Goal: Task Accomplishment & Management: Complete application form

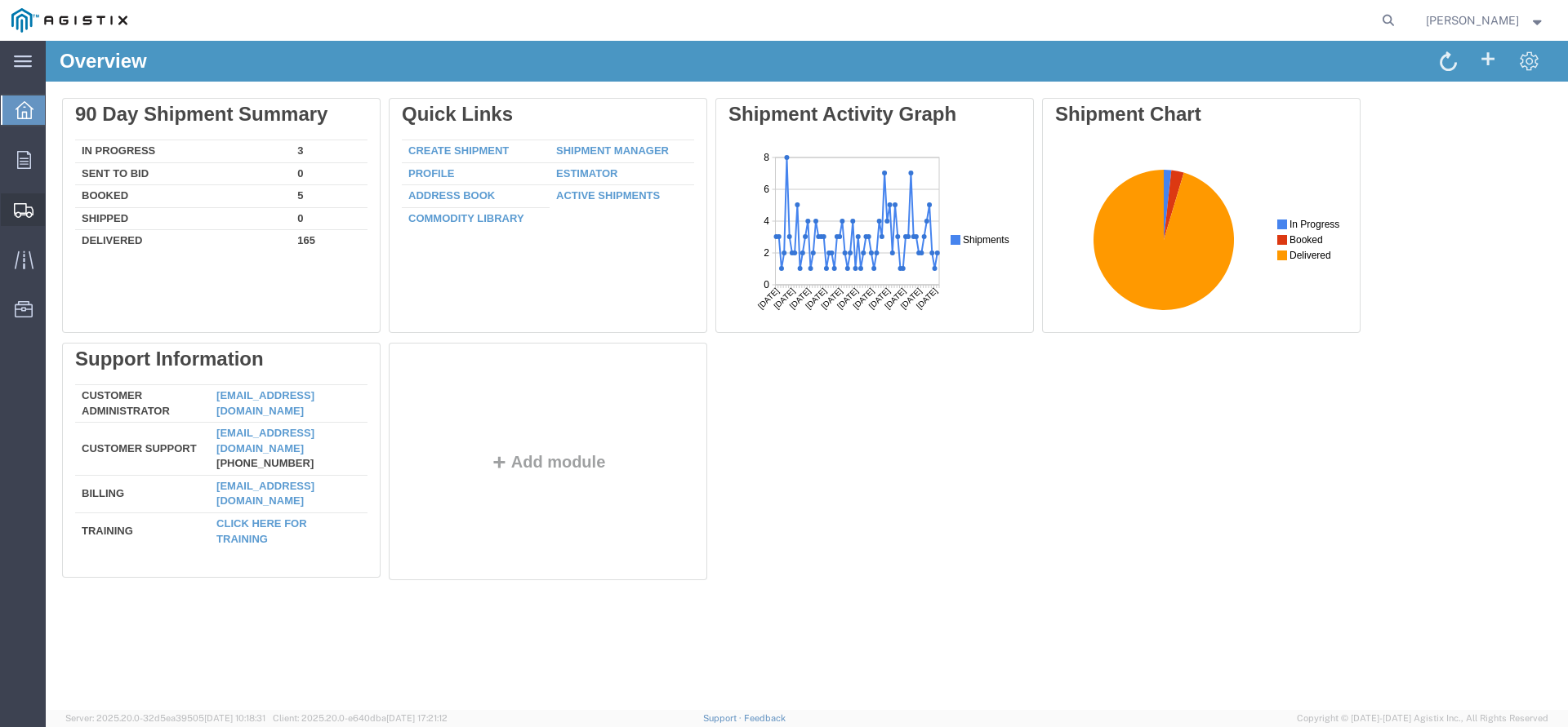
click at [57, 212] on span "Shipments" at bounding box center [51, 209] width 12 height 32
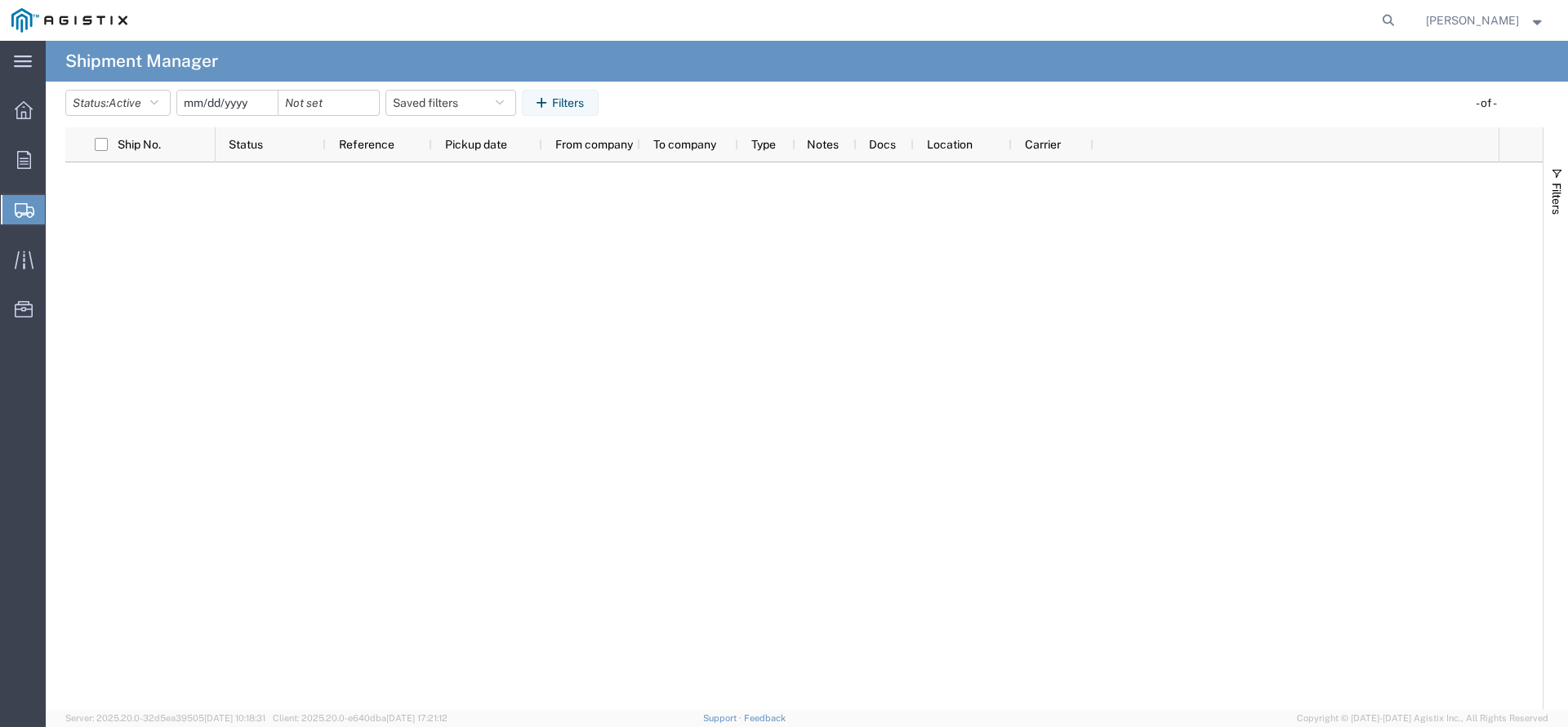
click at [0, 0] on span "Create Shipment" at bounding box center [0, 0] width 0 height 0
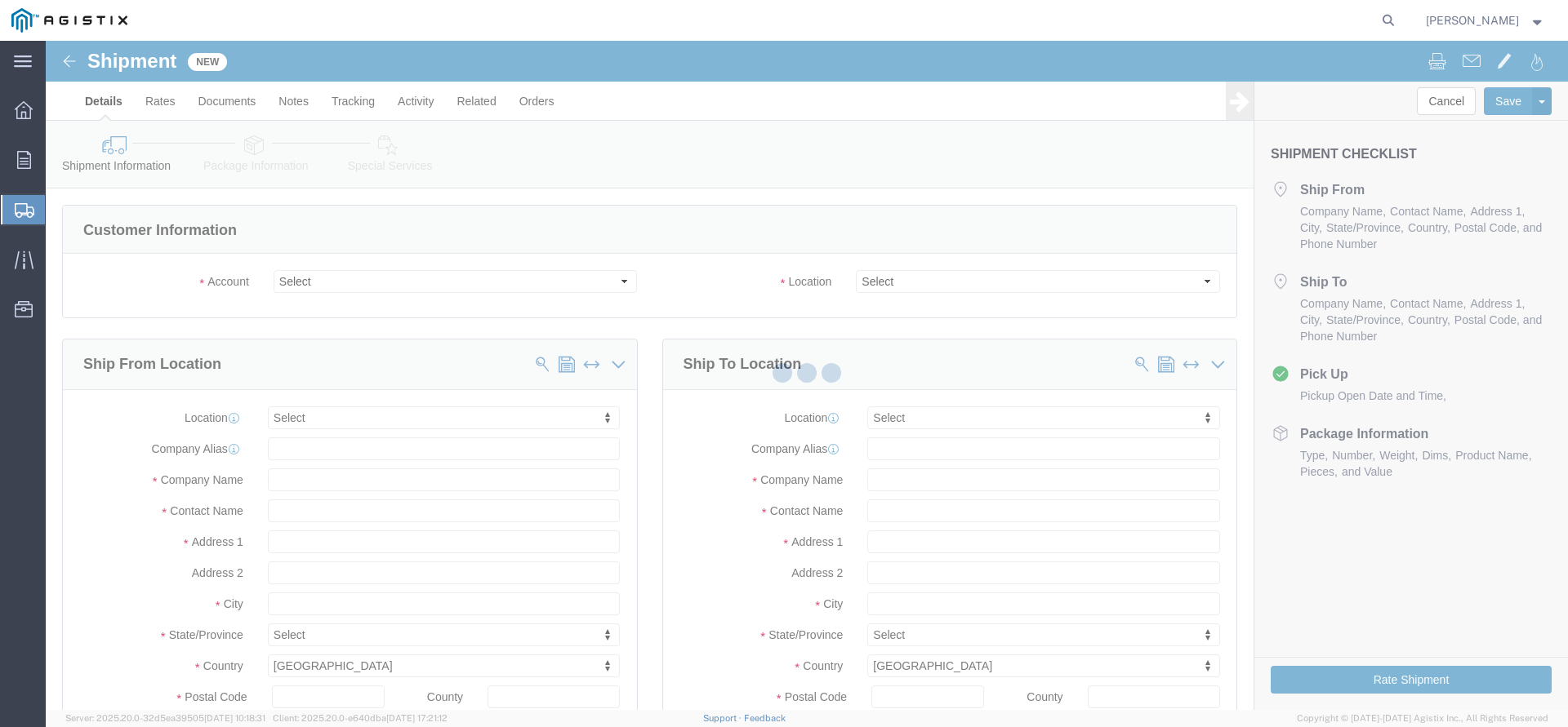
click div
select select
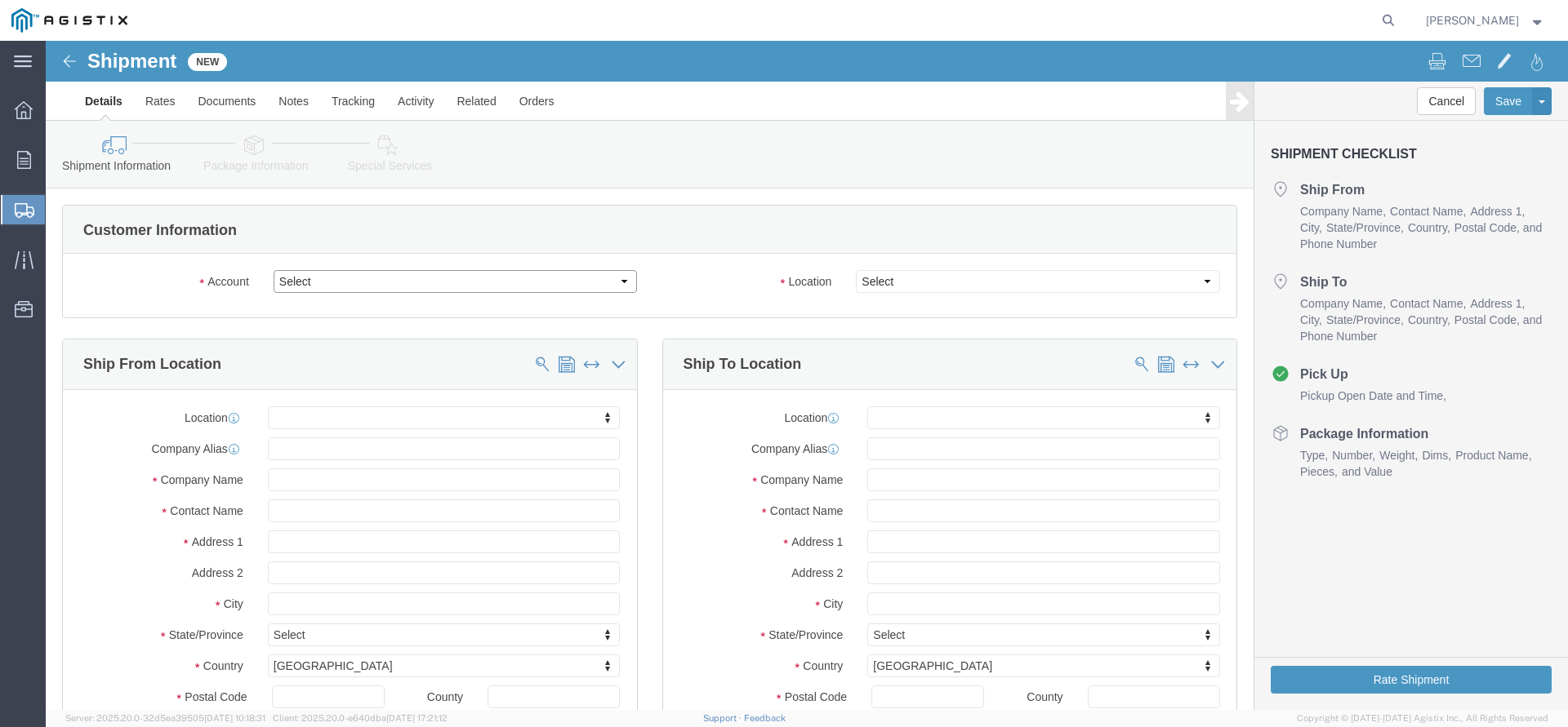
click select "Select PG&E The Okonite Co Inc"
select select "9596"
click option "PG&E"
select select "PURCHORD"
select select
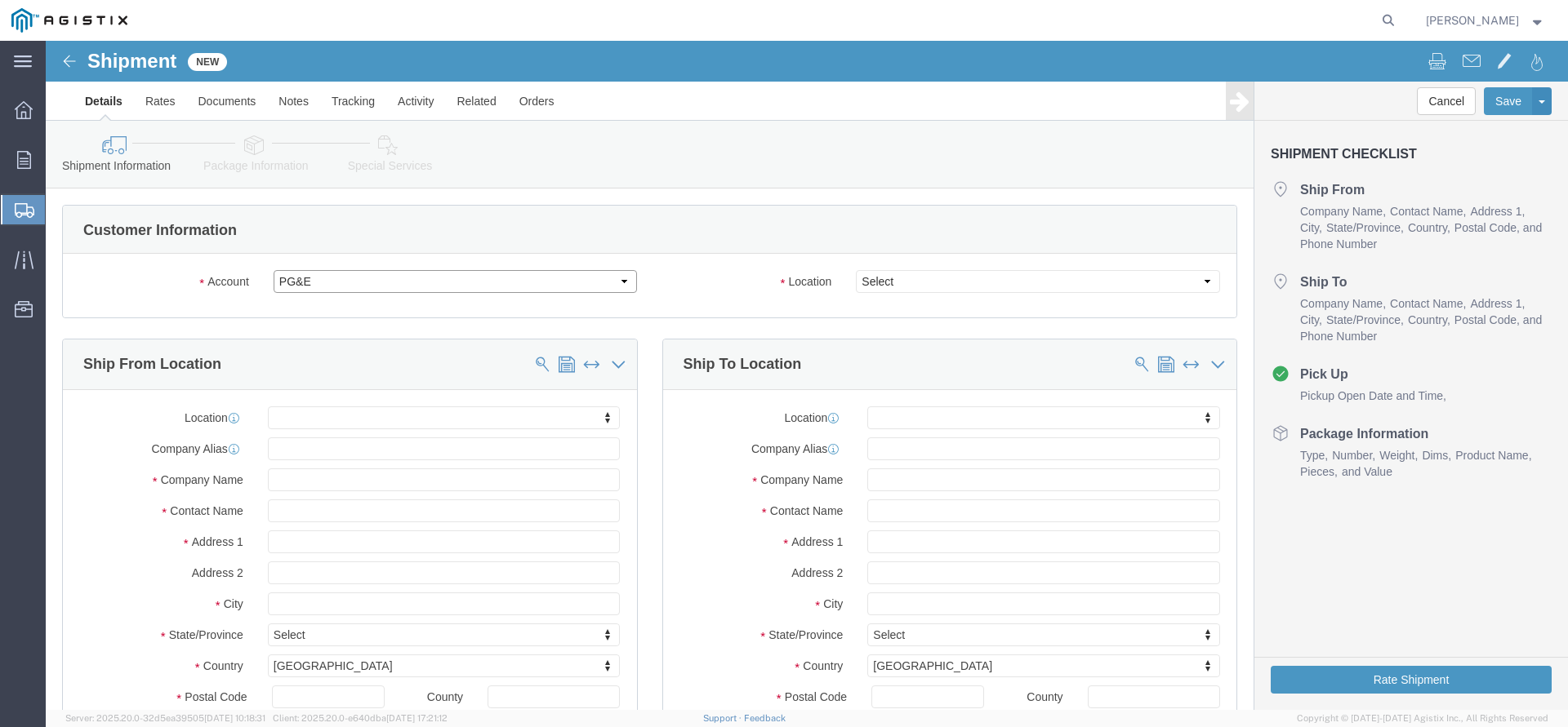
select select
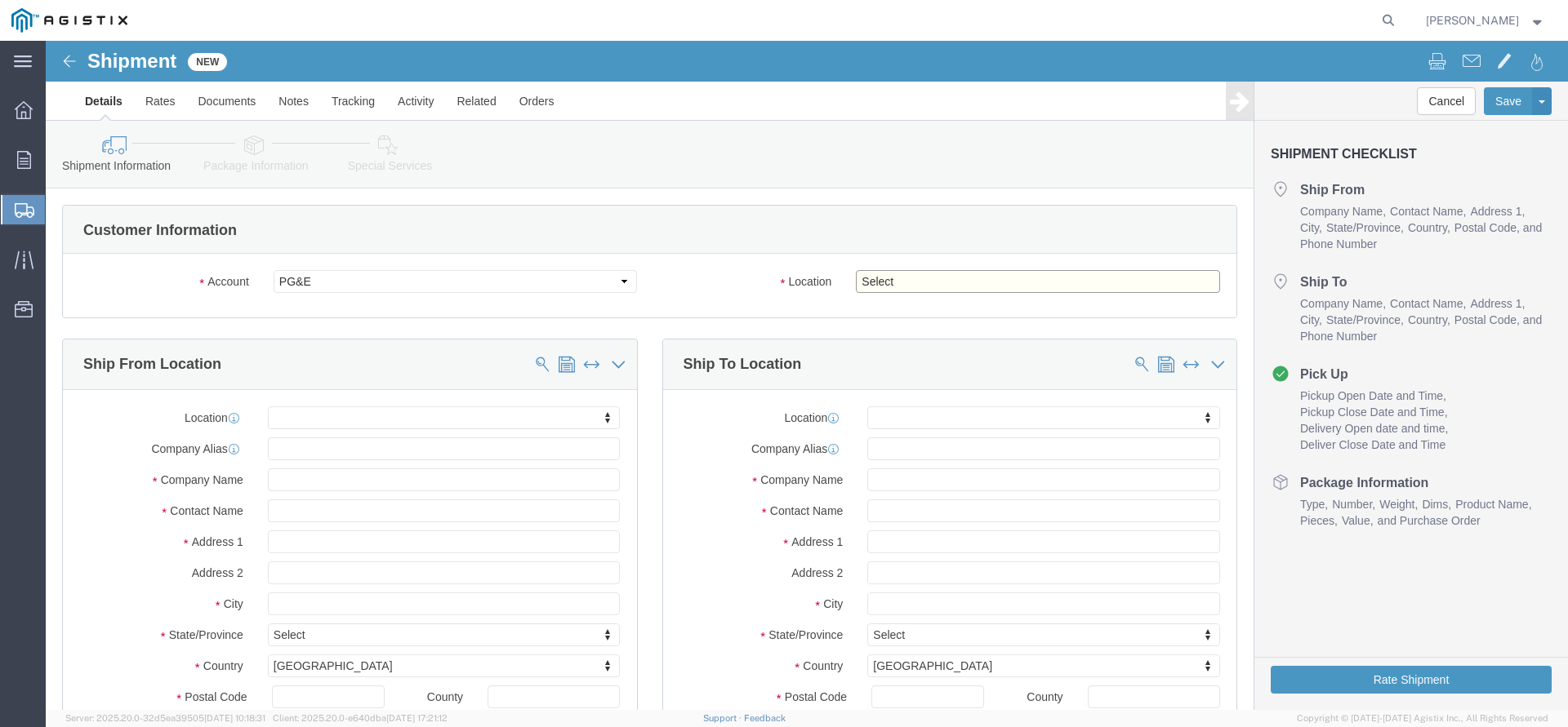
select select "19740"
click option "Fremont [GEOGRAPHIC_DATA]"
click body "Shipment New Details Rates Documents Notes Tracking Activity Related Orders Can…"
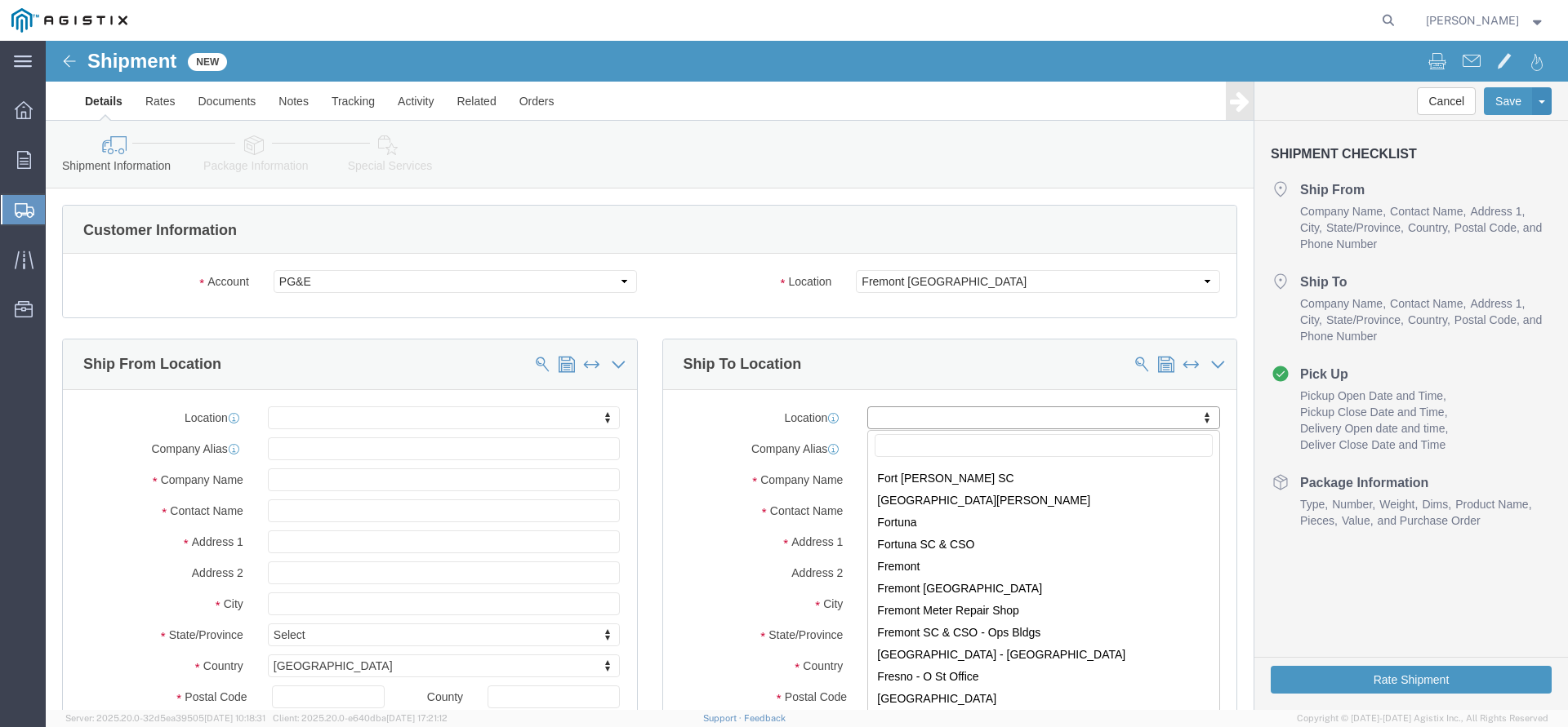
scroll to position [2821, 0]
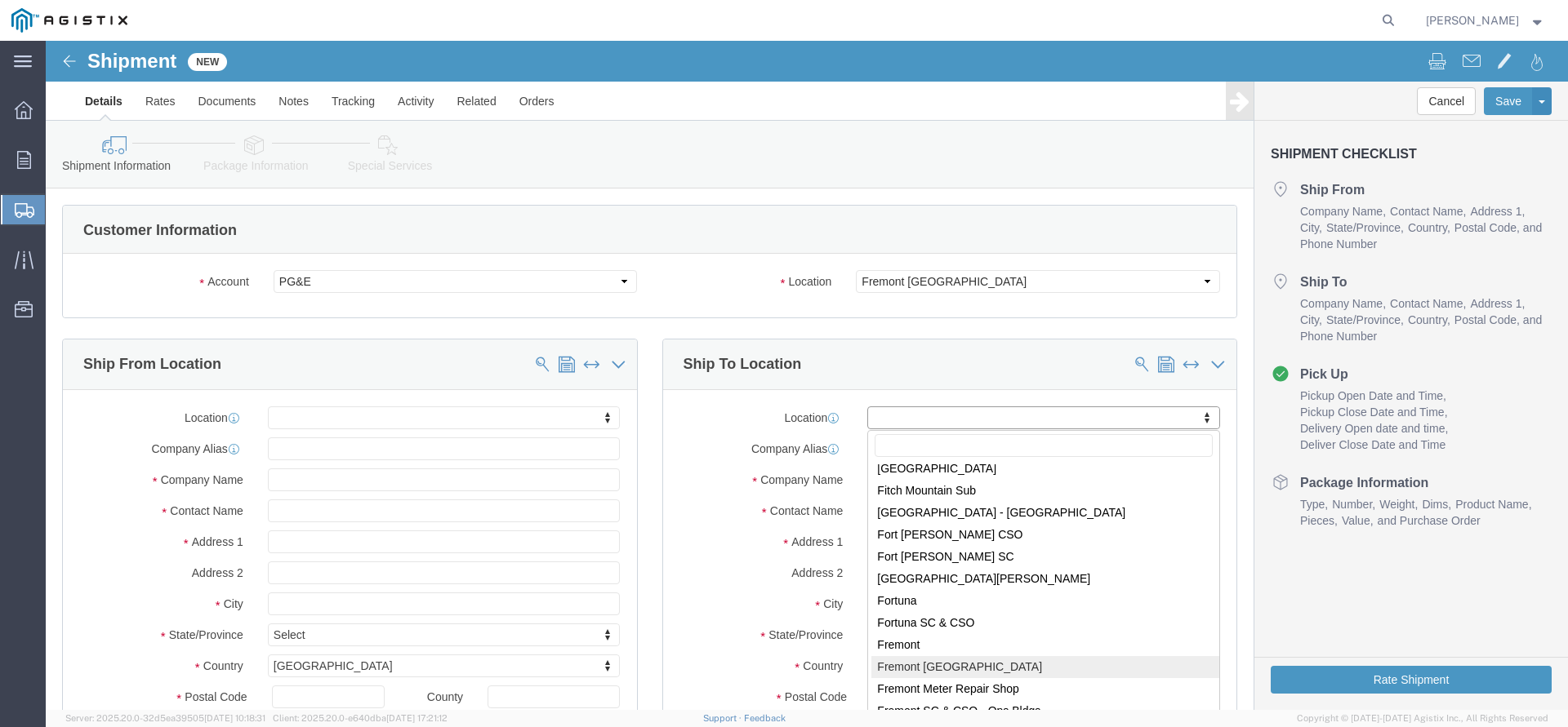
select select "19740"
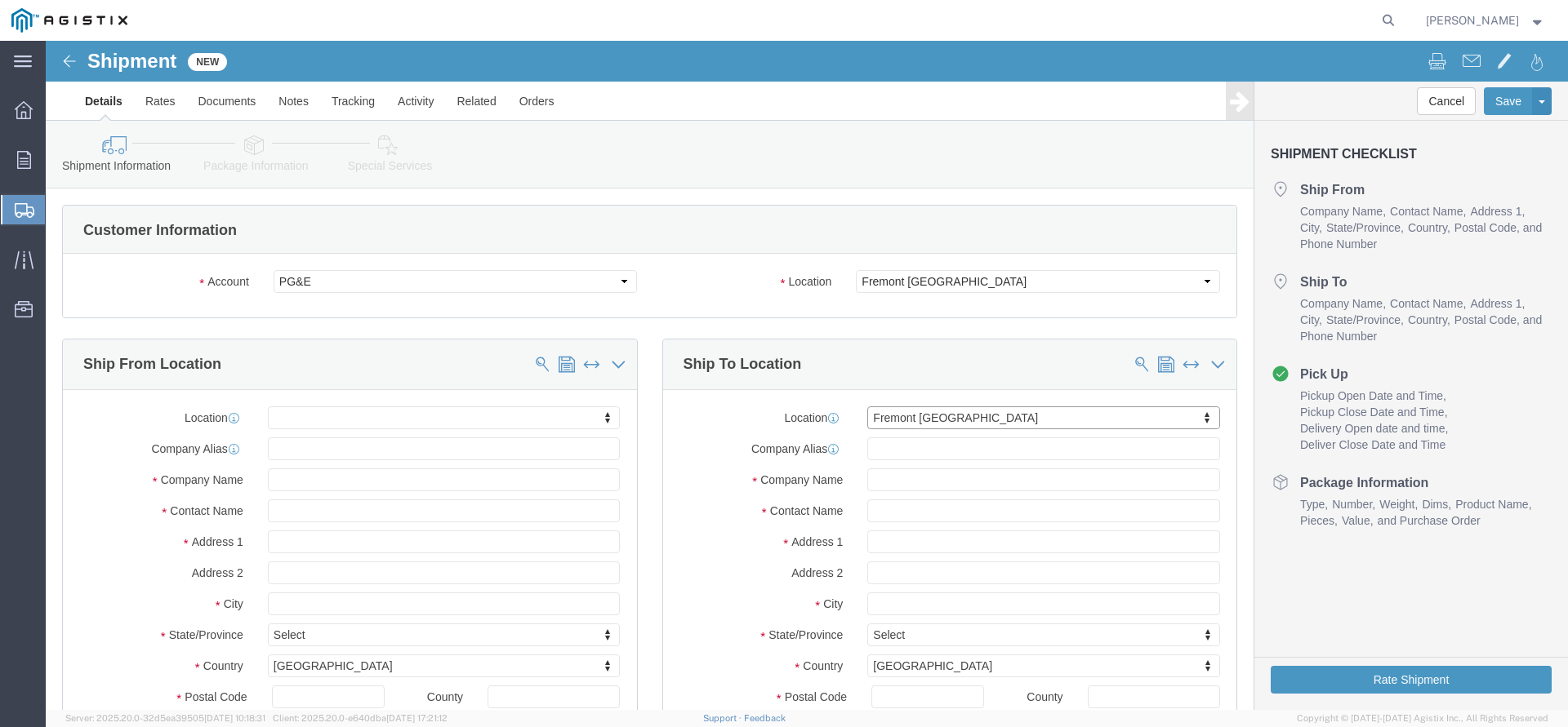
scroll to position [4, 0]
type input "[STREET_ADDRESS][PERSON_NAME]"
type input "94538"
type input "PG&E"
type input "Fremont"
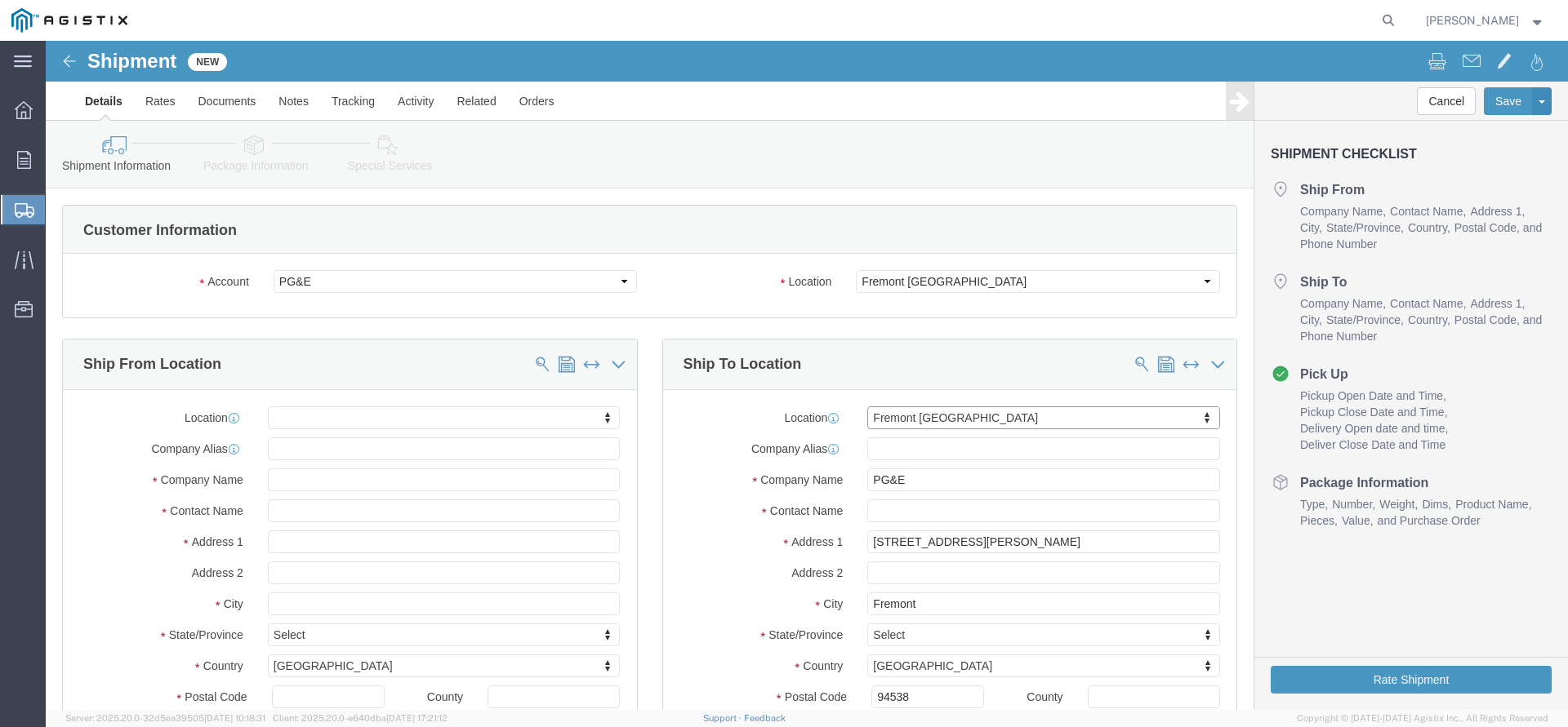
select select "CA"
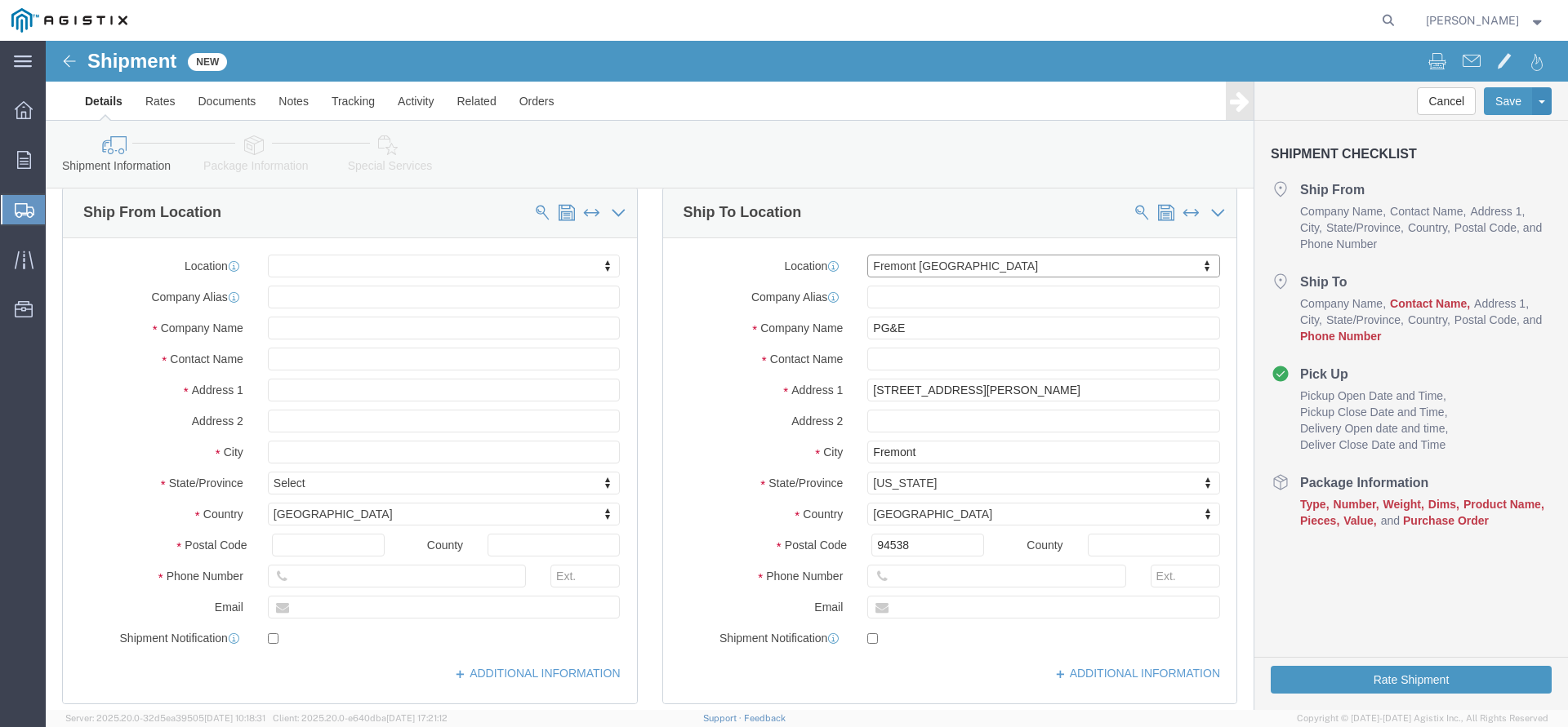
scroll to position [166, 0]
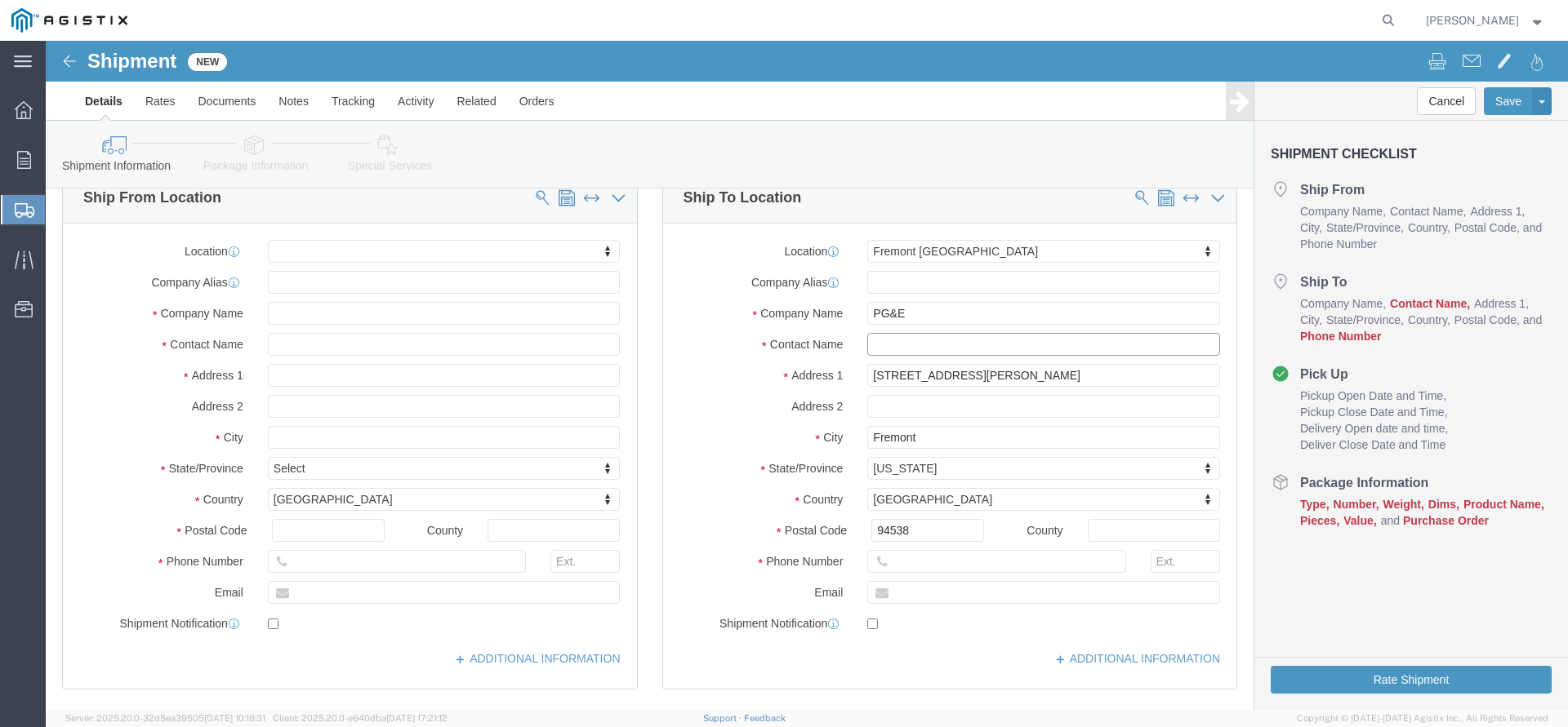
click input "text"
paste input "[EMAIL_ADDRESS][DOMAIN_NAME]"
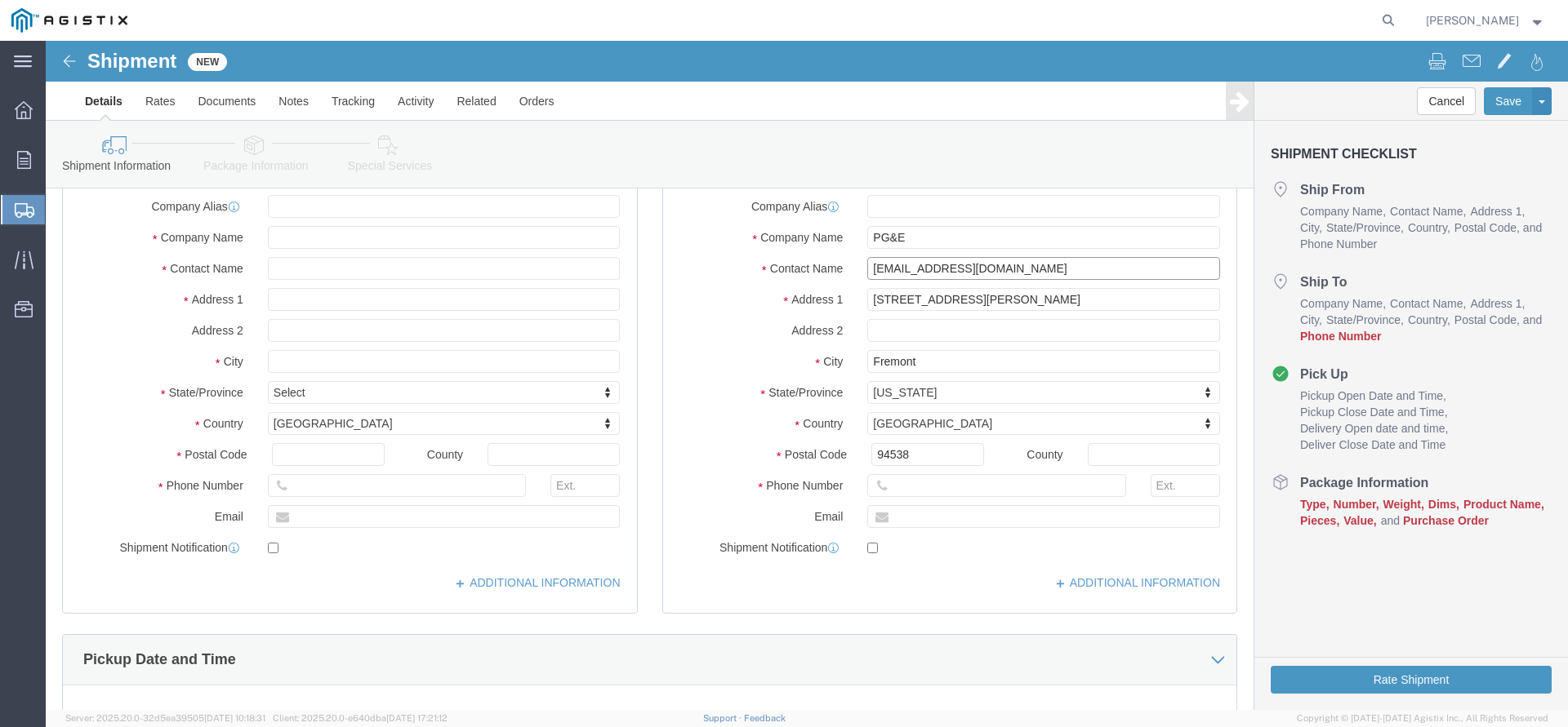
scroll to position [333, 0]
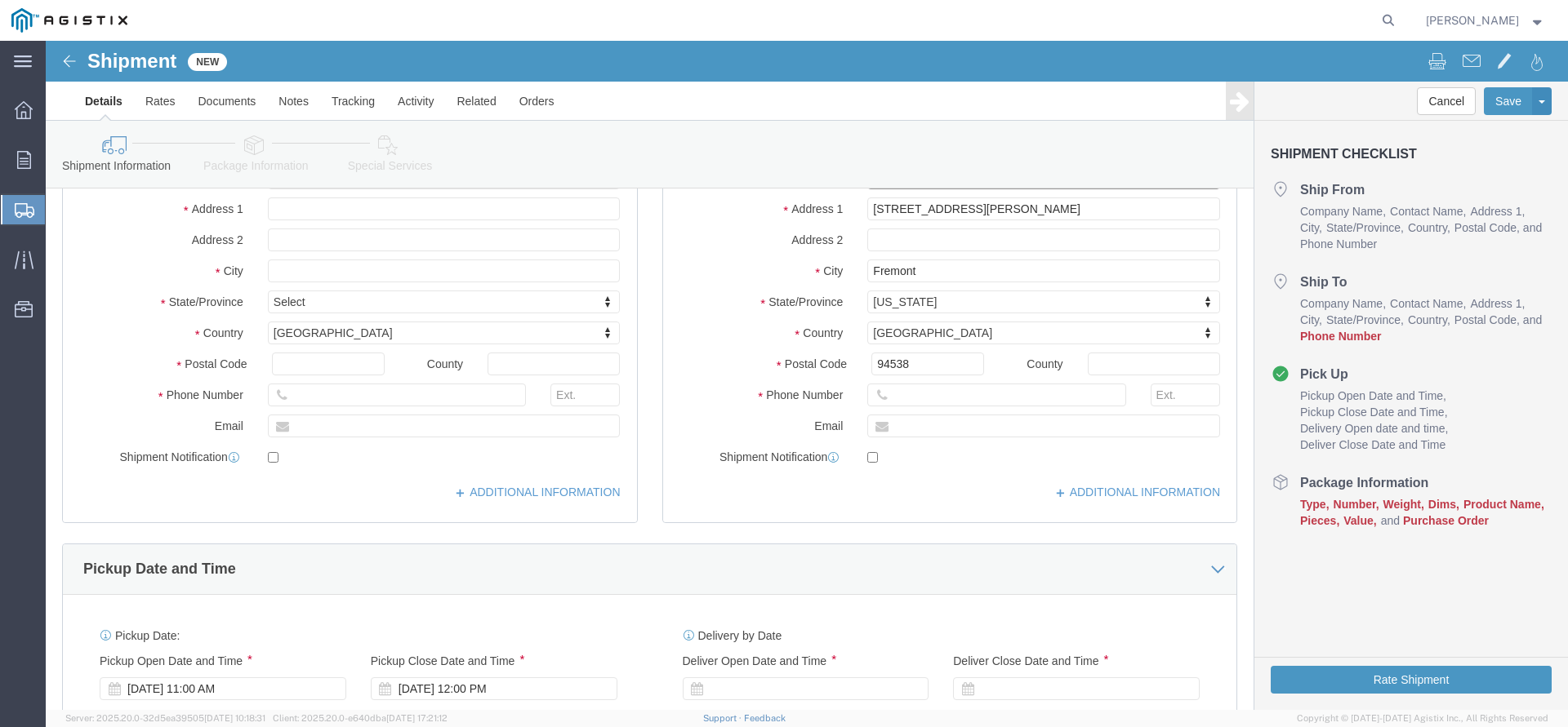
type input "[EMAIL_ADDRESS][DOMAIN_NAME]"
click input "text"
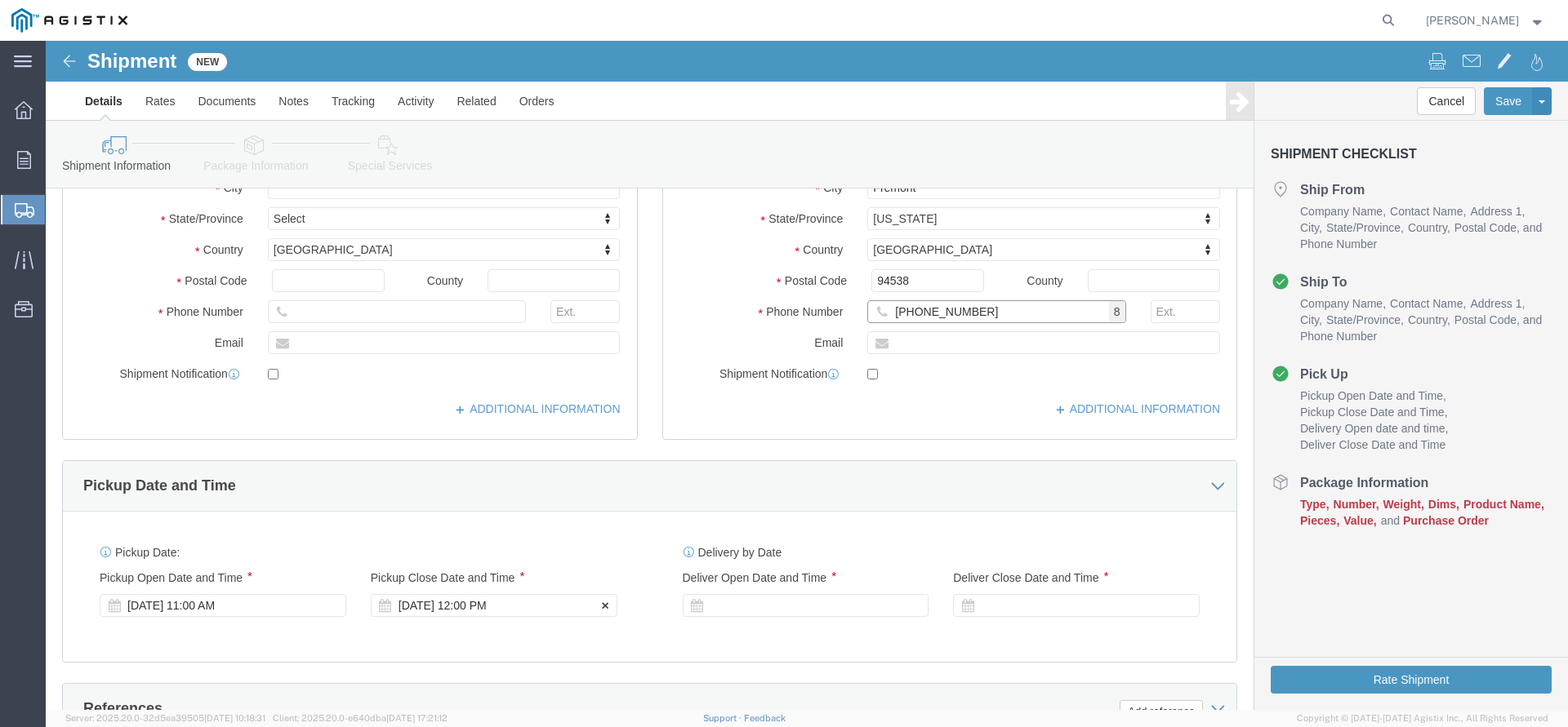
type input "[PHONE_NUMBER]"
click div "[DATE] 12:00 PM"
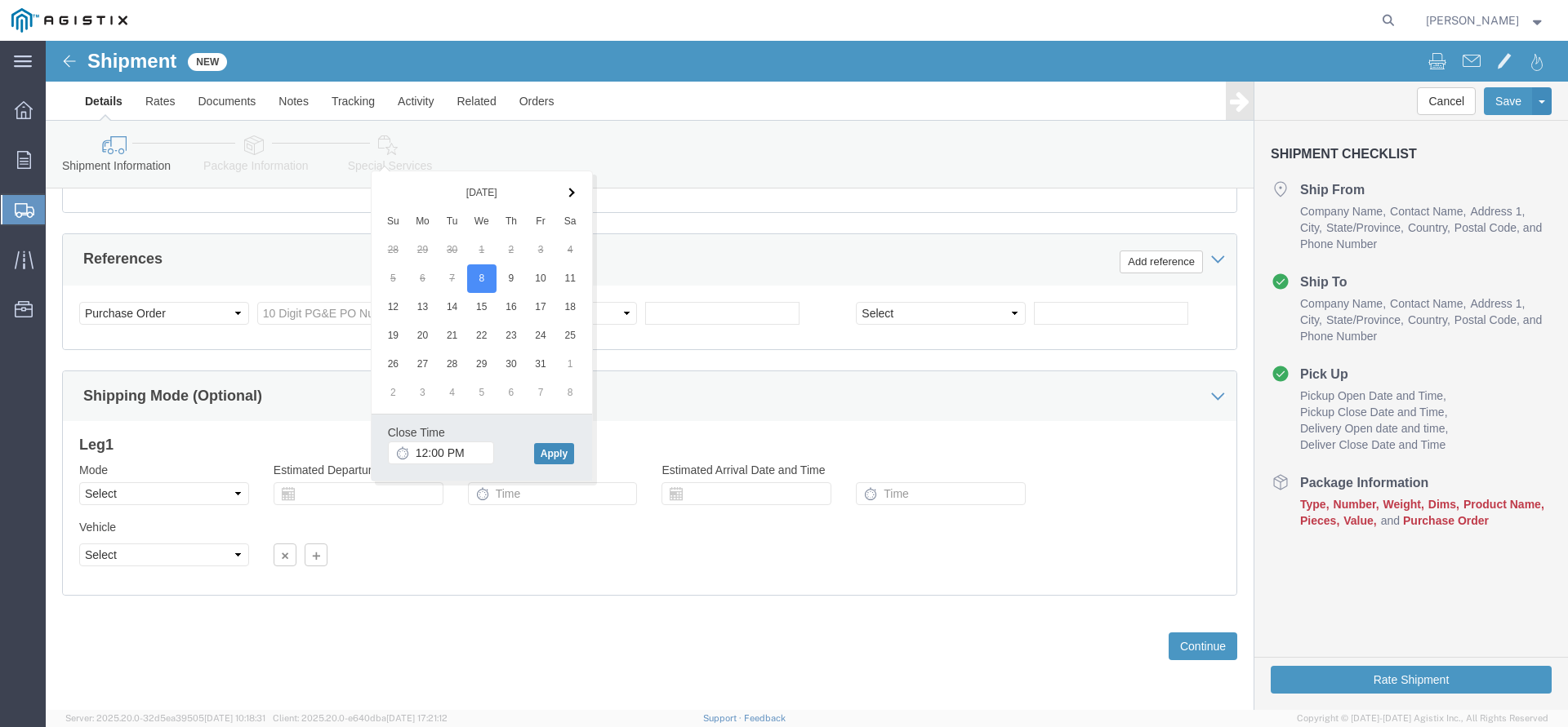
click button "Apply"
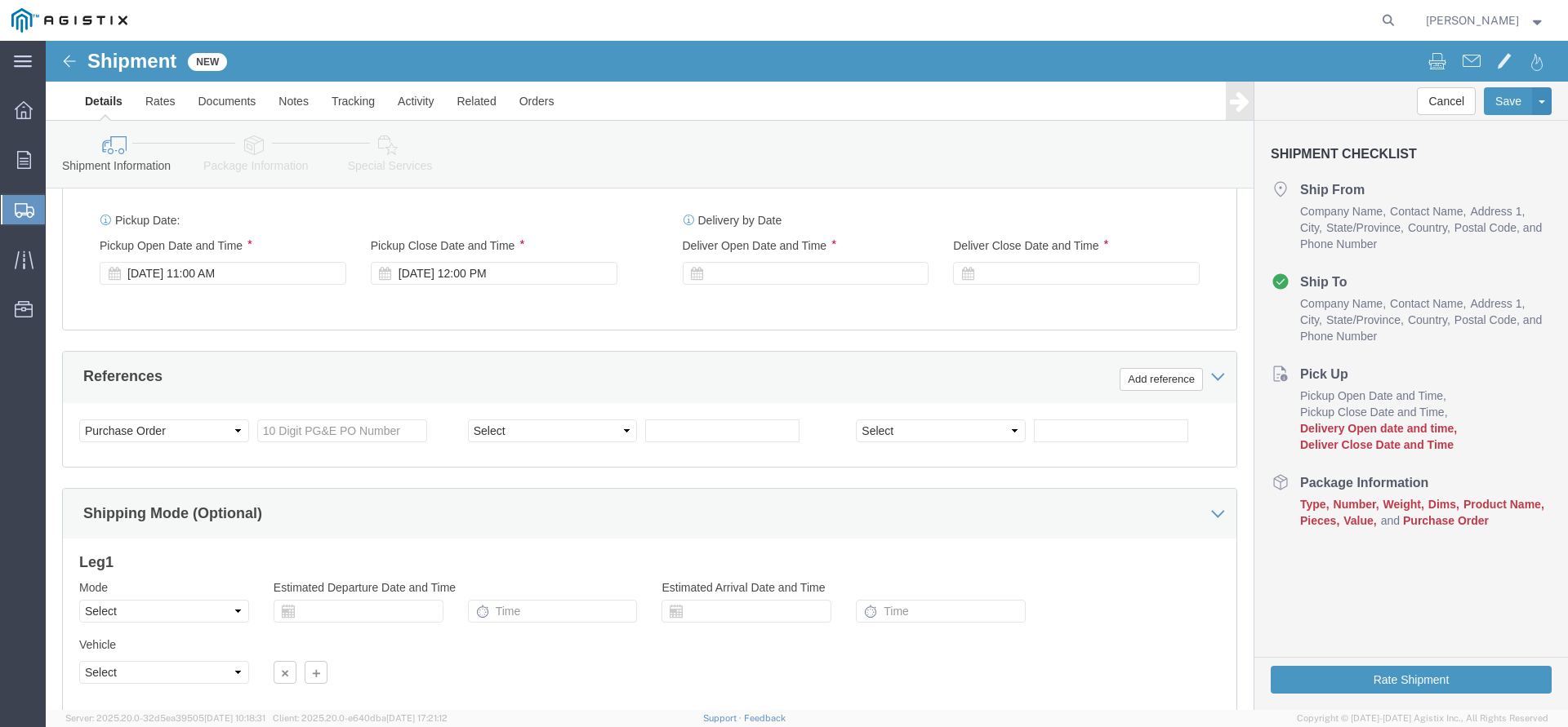
scroll to position [700, 0]
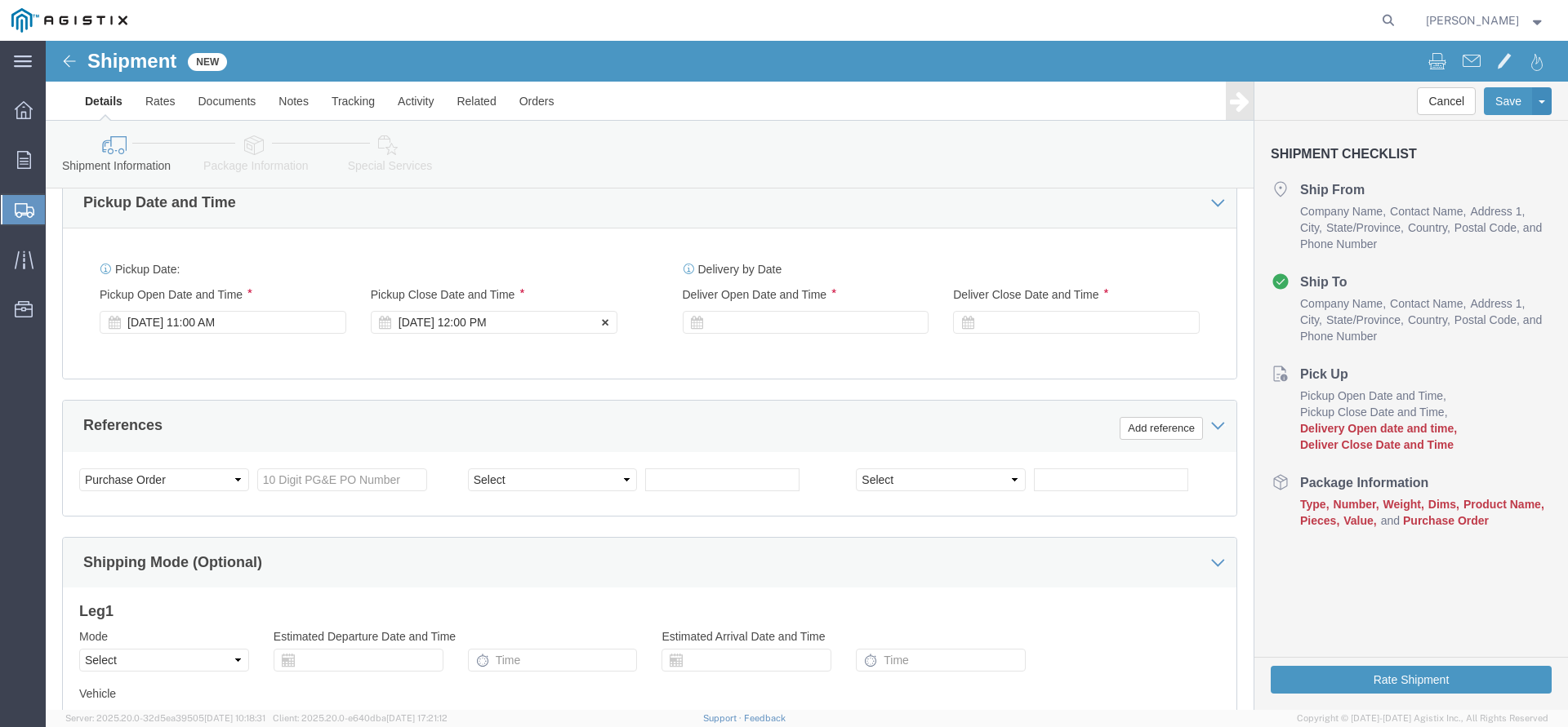
click div "[DATE] 12:00 PM"
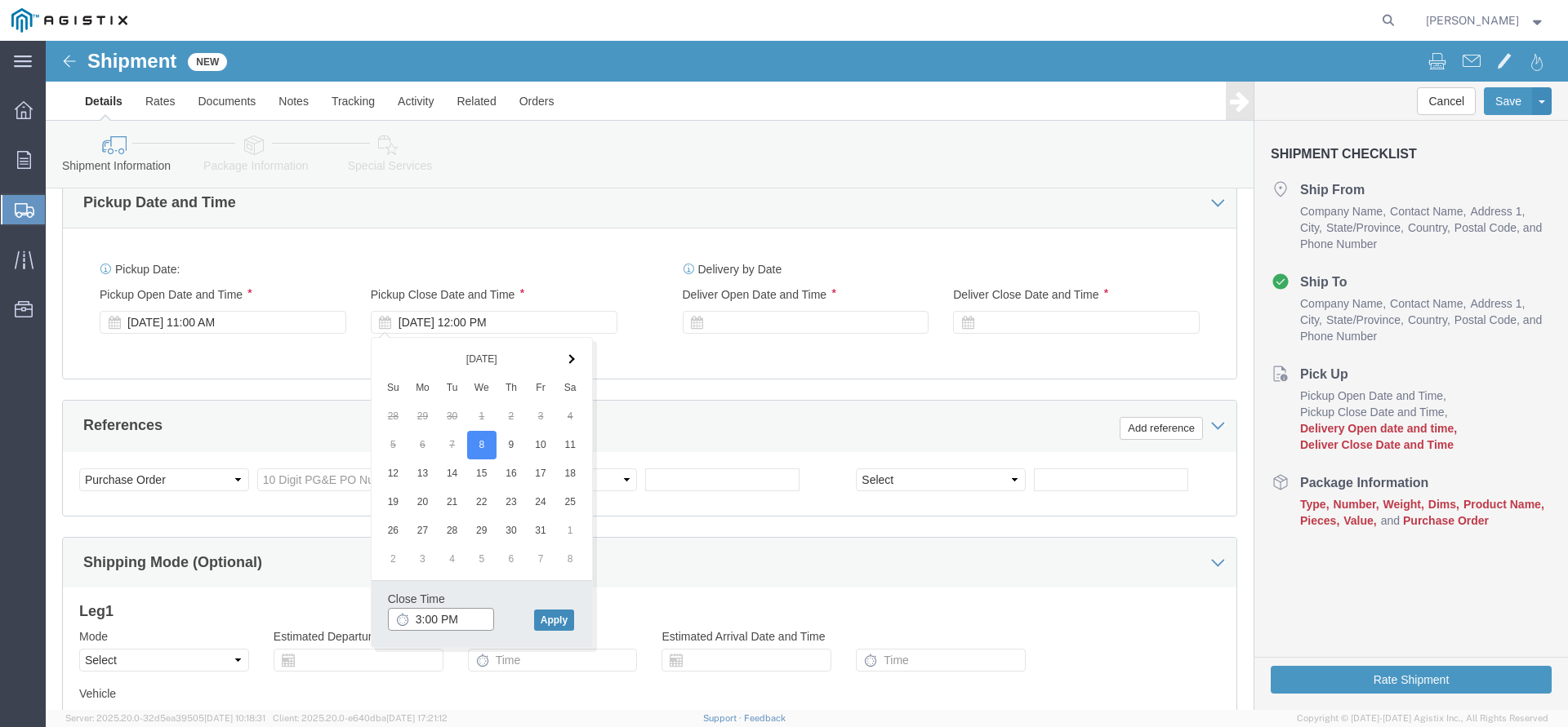
type input "3:00 PM"
click button "Apply"
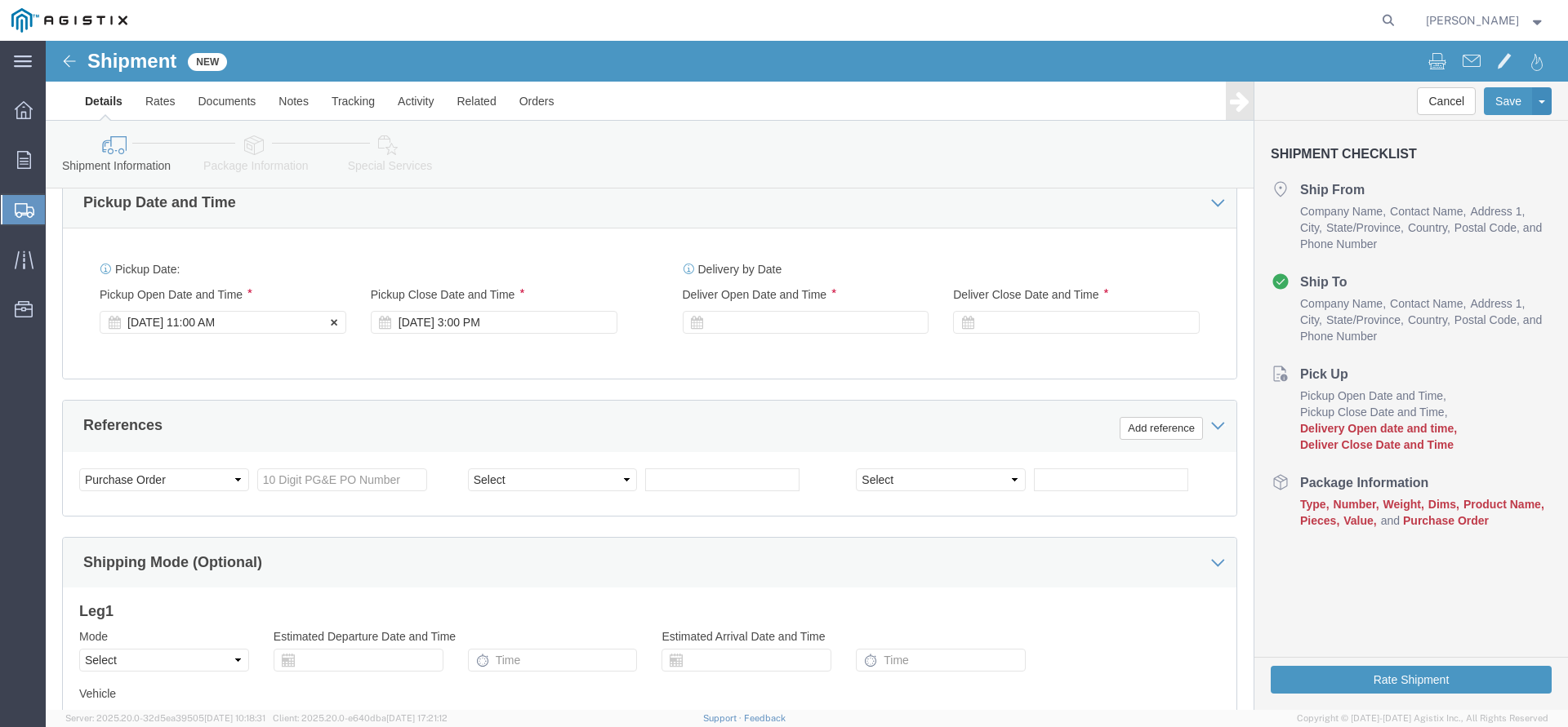
click div "[DATE] 11:00 AM"
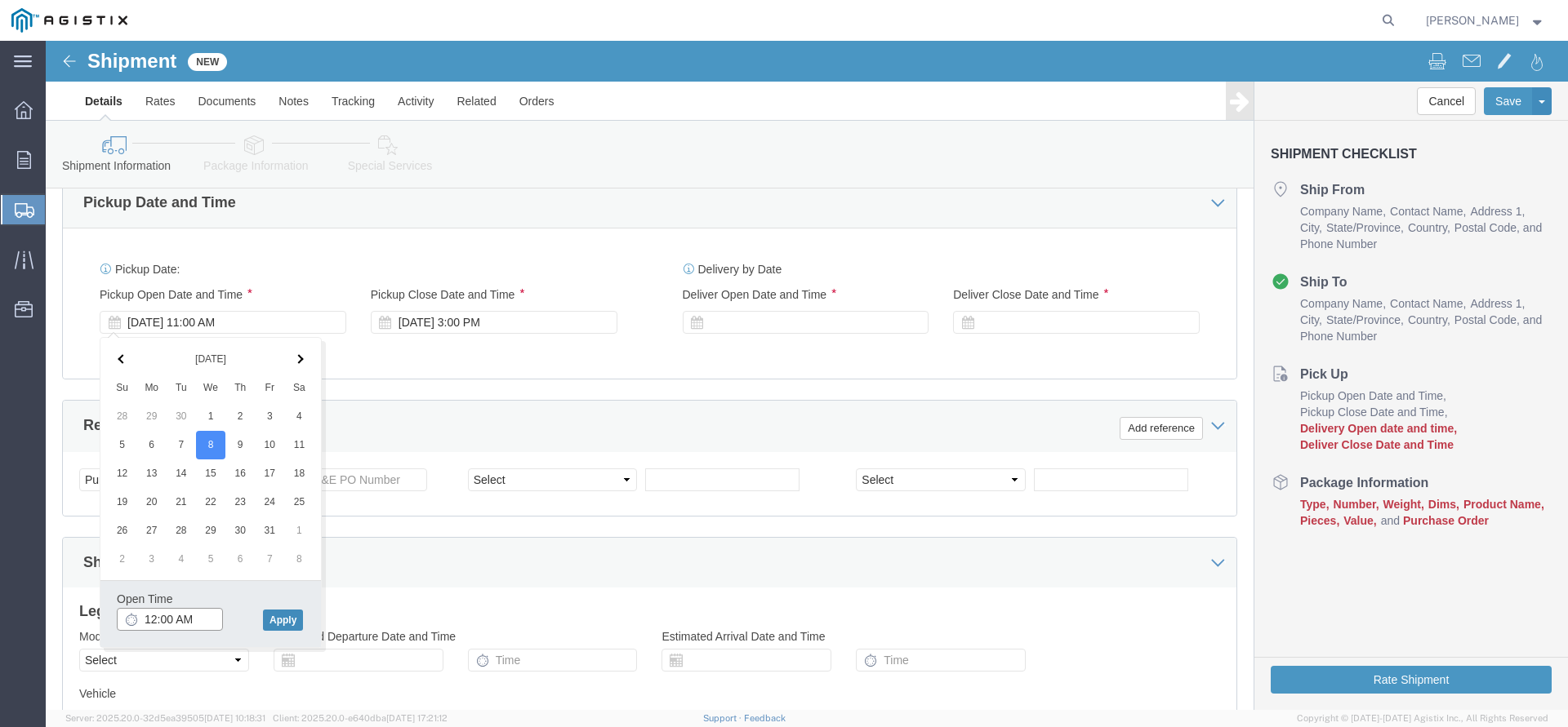
type input "12:00 AM"
click button "Apply"
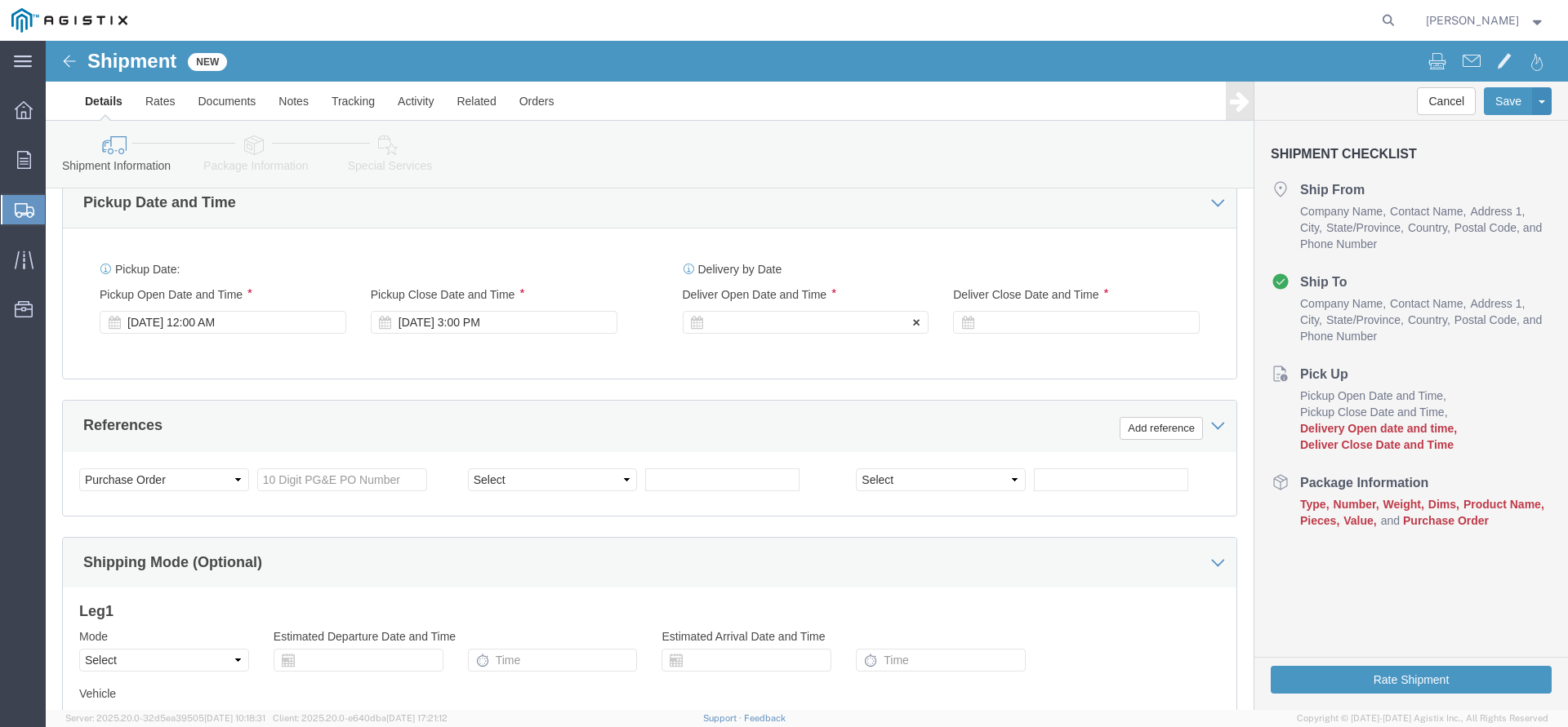
click div
click button "Apply"
click div
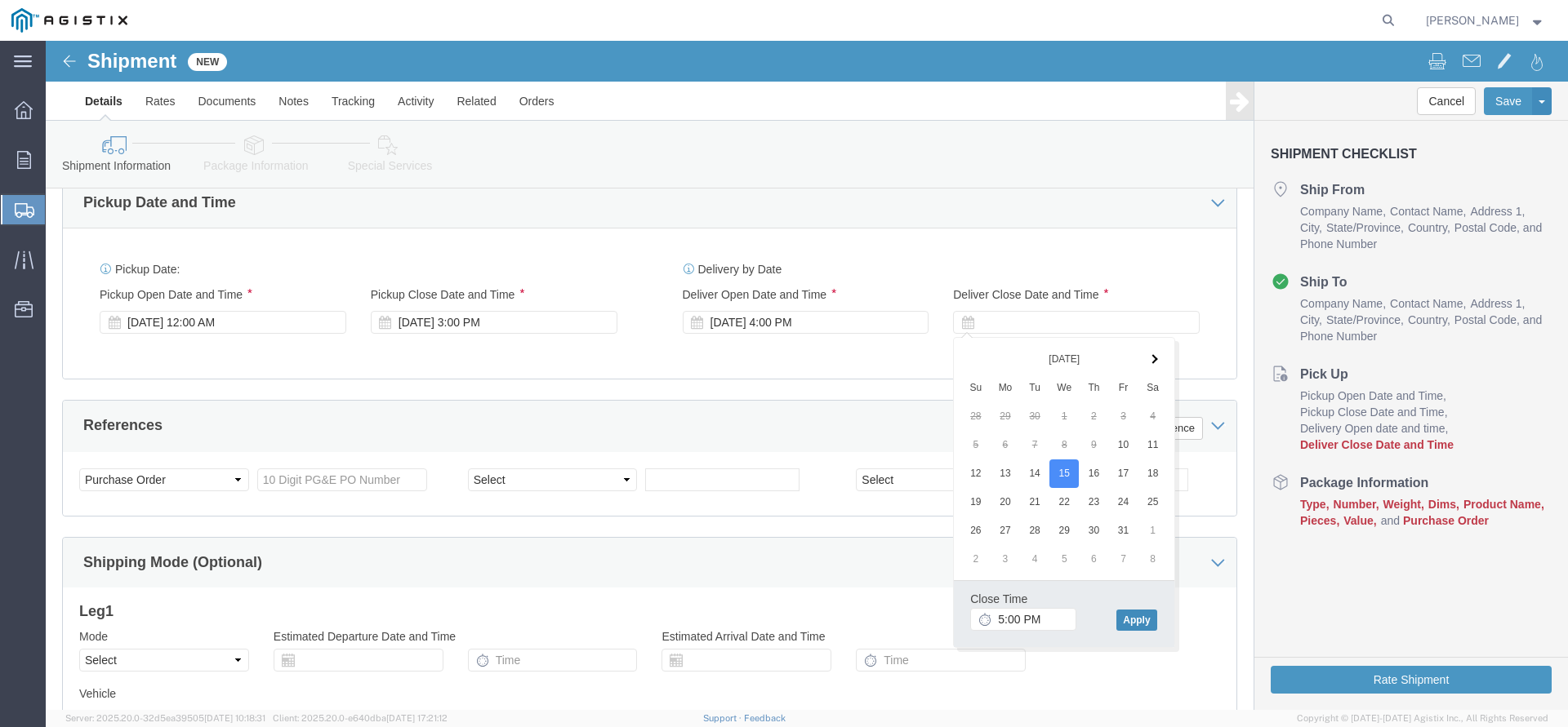
click button "Apply"
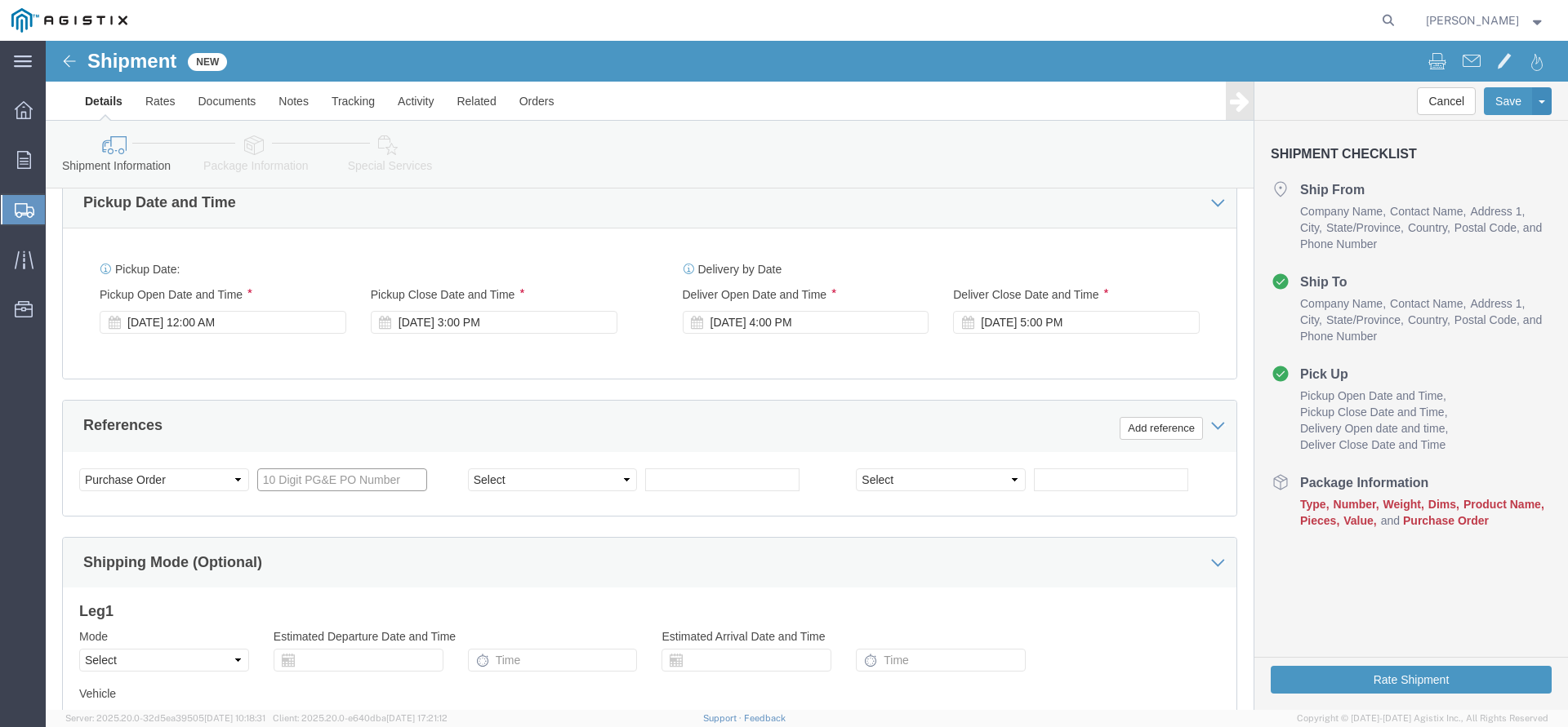
click input "text"
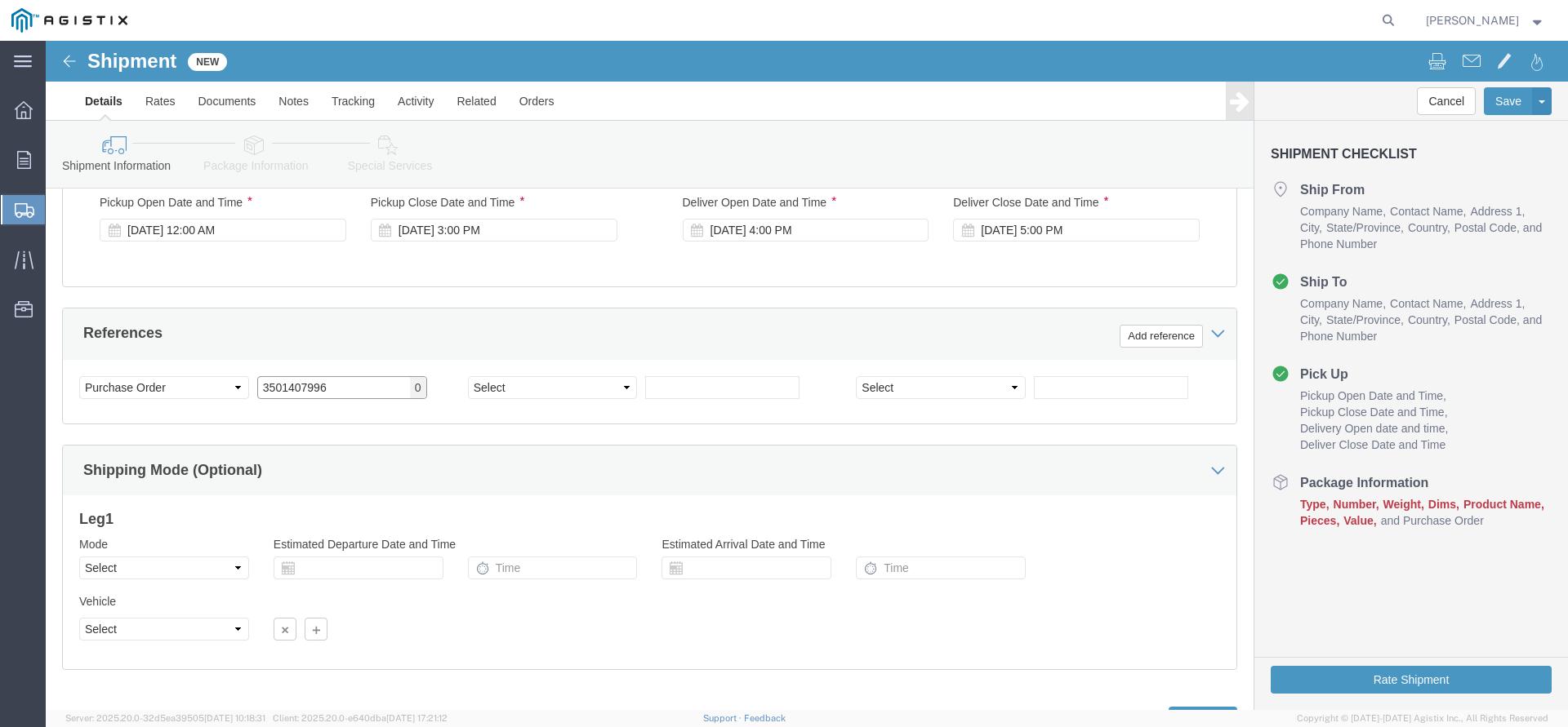
scroll to position [866, 0]
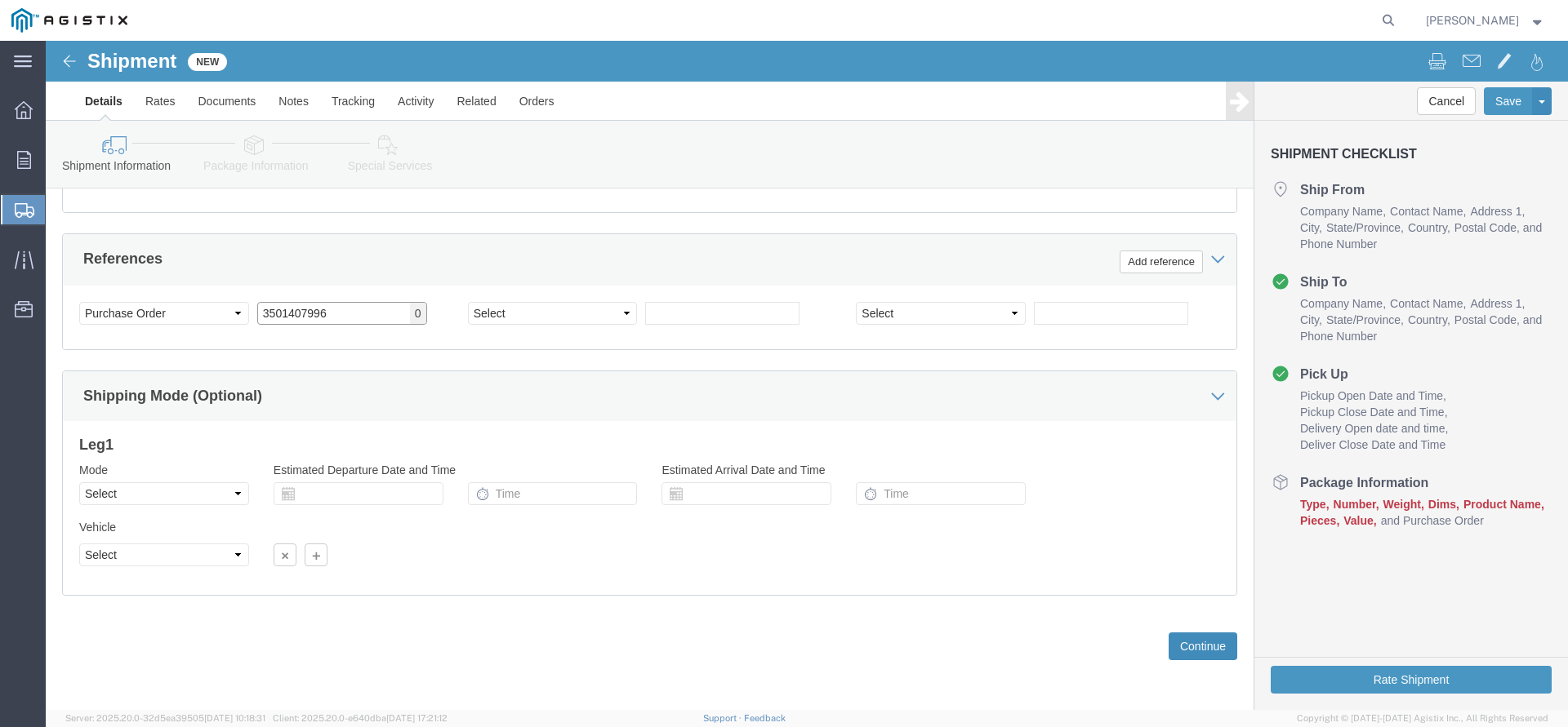
type input "3501407996"
click button "Continue"
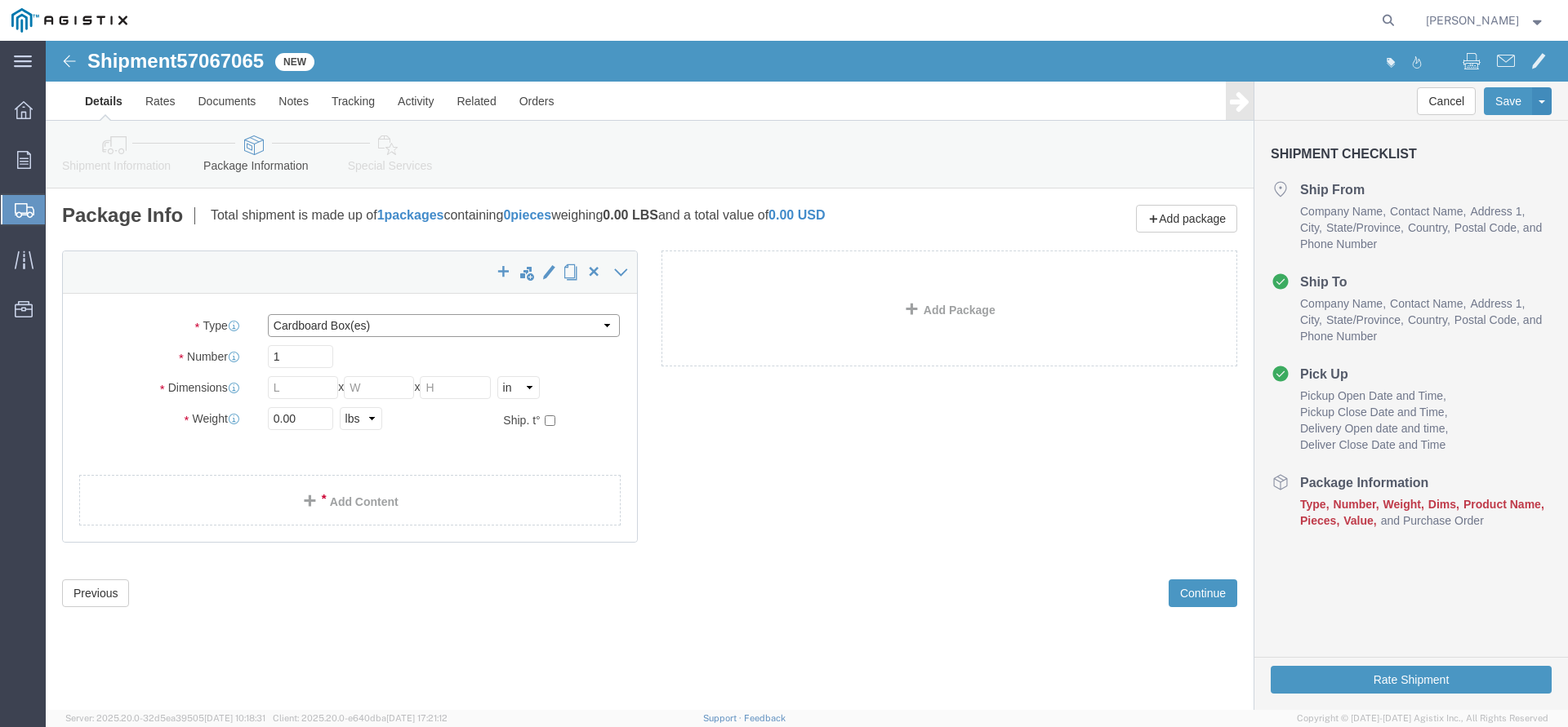
click select "Select Bulk Bundle(s) Cardboard Box(es) Carton(s) Crate(s) Drum(s) (Fiberboard)…"
select select "YRPK"
click option "Your Packaging"
drag, startPoint x: 258, startPoint y: 315, endPoint x: 195, endPoint y: 319, distance: 63.1
click input "1"
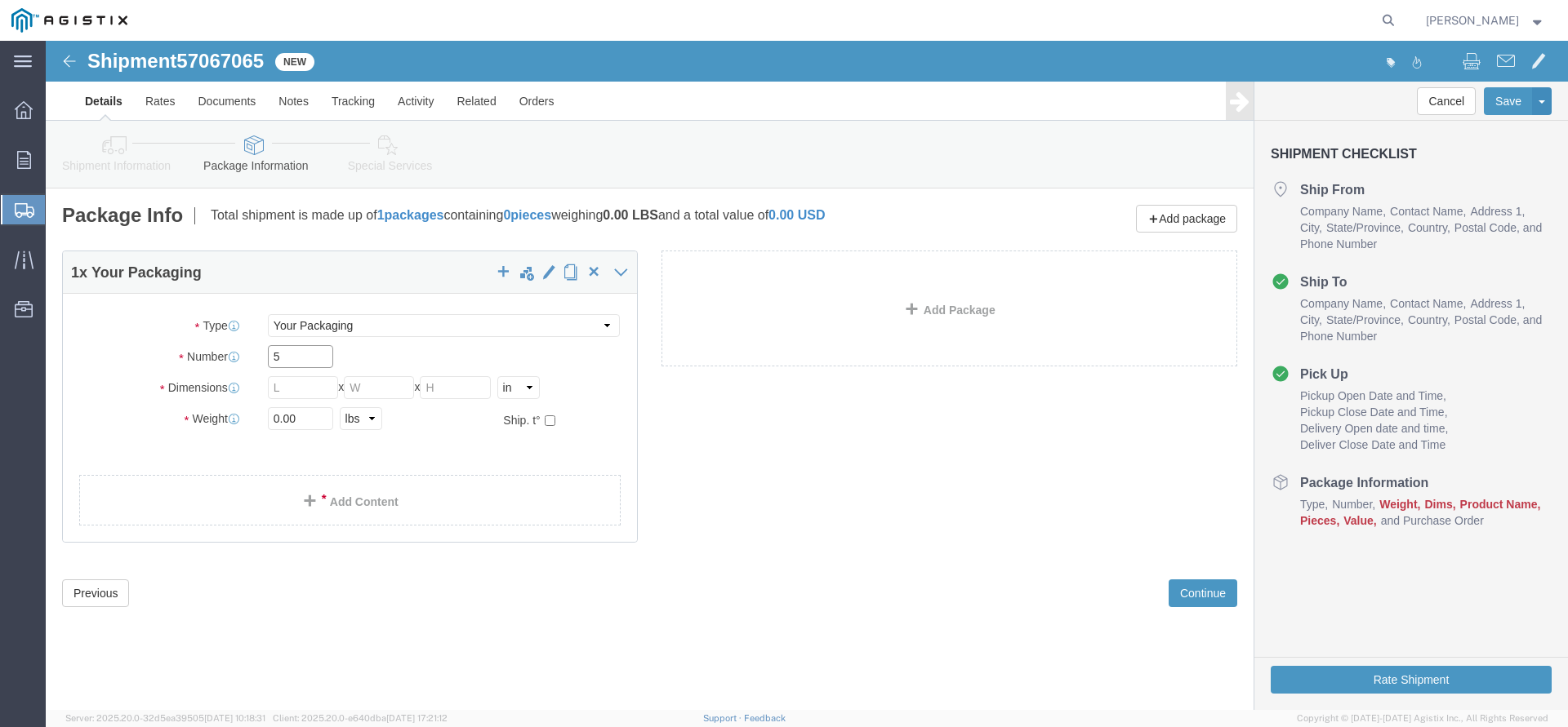
type input "5"
type input "3"
type input "48"
type input "40"
type input "35"
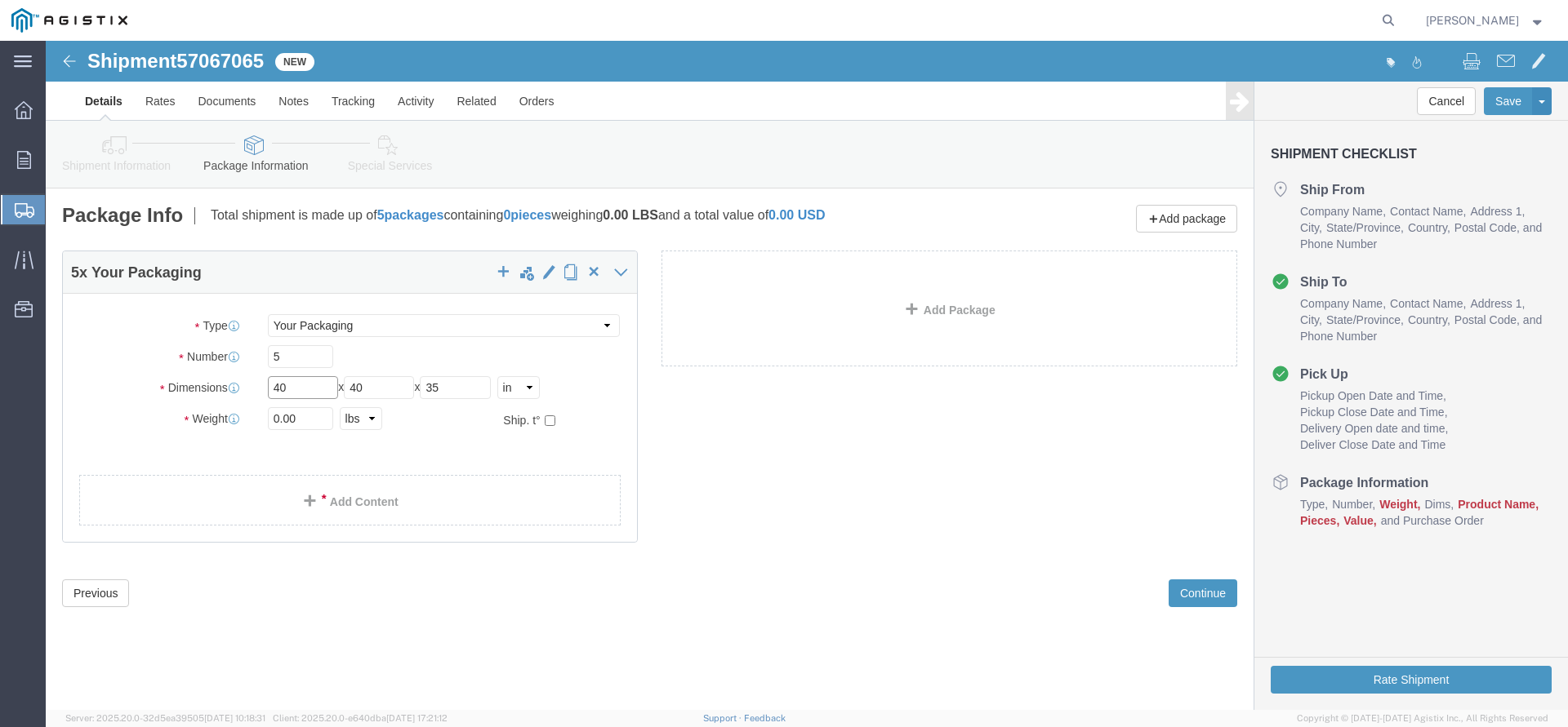
type input "40"
click label "Weight"
drag, startPoint x: 269, startPoint y: 377, endPoint x: 195, endPoint y: 382, distance: 74.2
click input "0.00"
type input "4831"
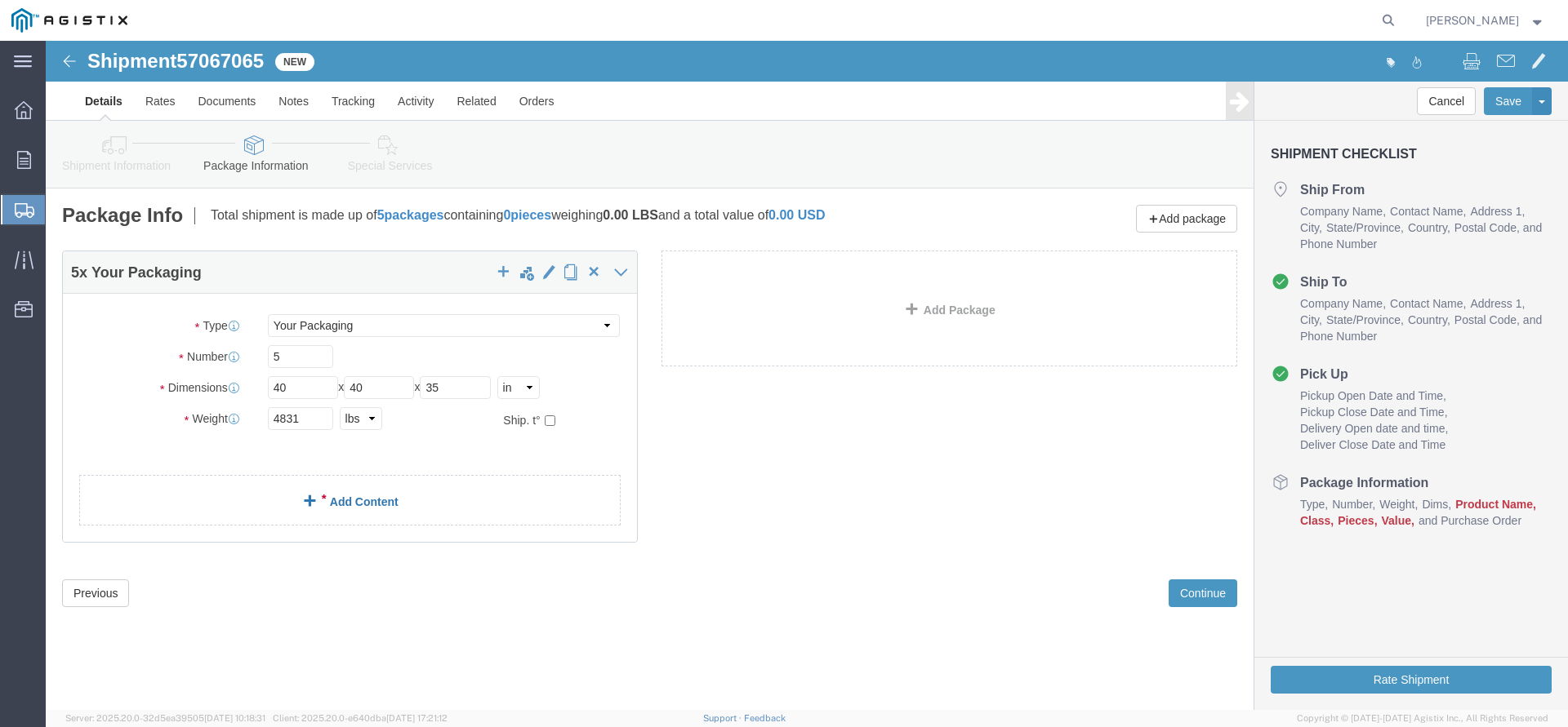
click link "Add Content"
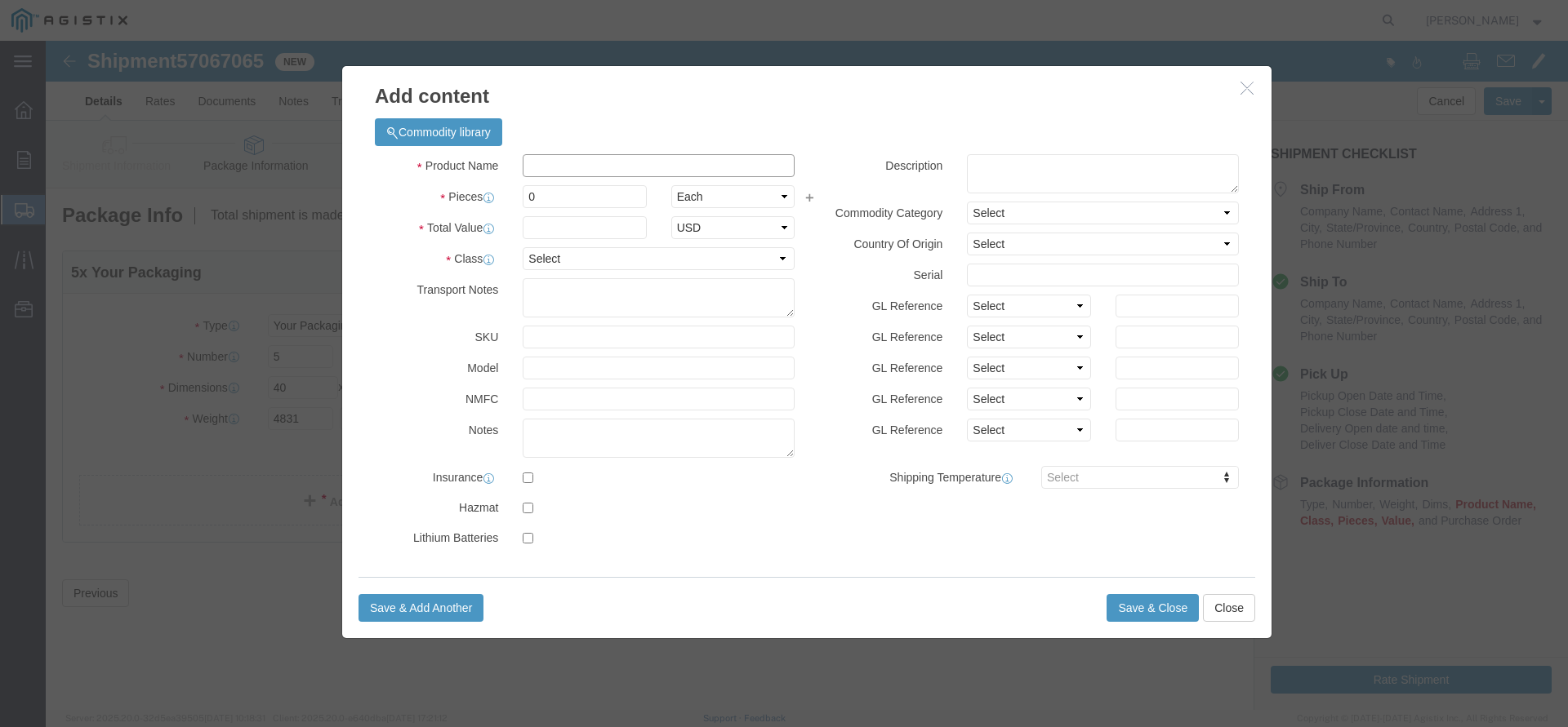
click input "text"
type input "Electrical Cable"
type input "5"
click input "text"
type input "28905"
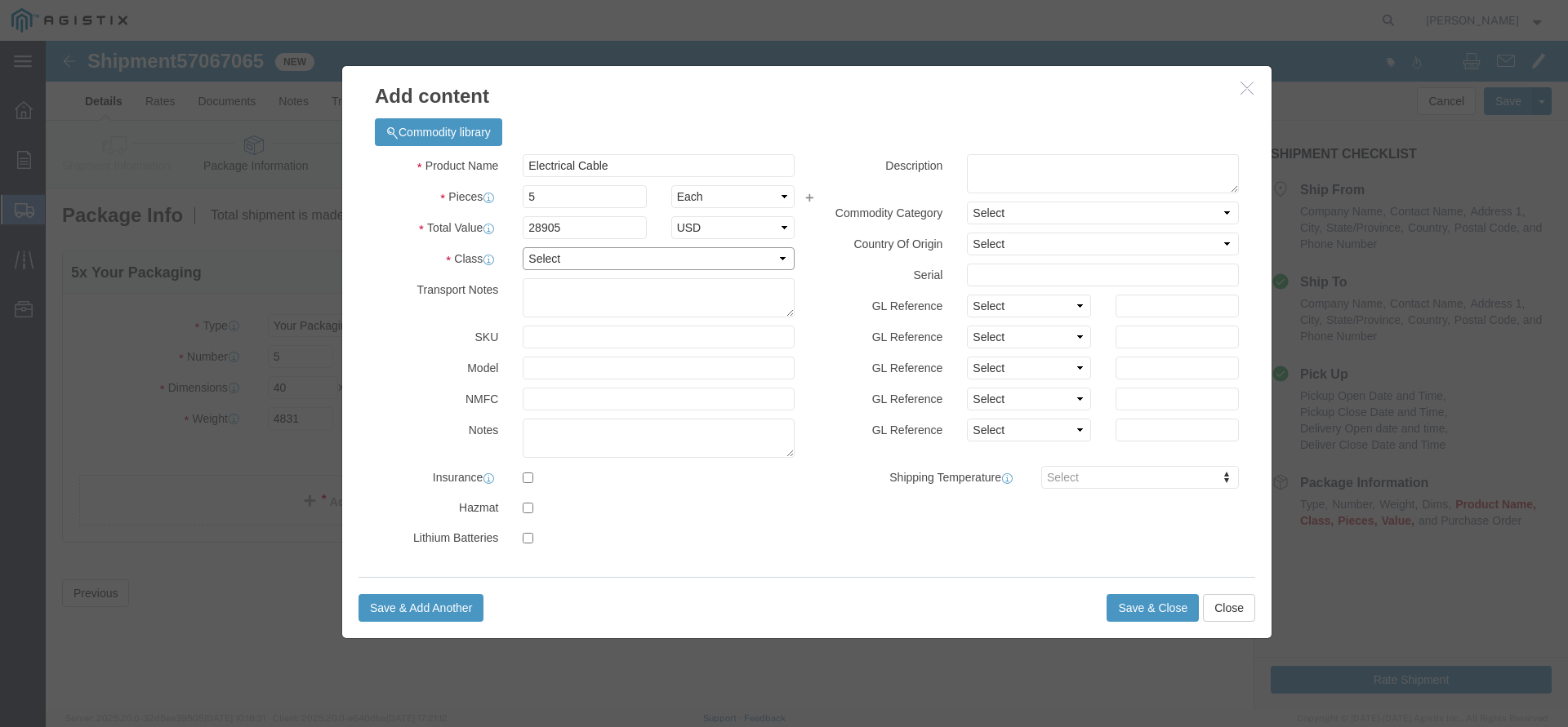
click select "Select 50 55 60 65 70 85 92.5 100 125 175 250 300 400"
select select "60"
click option "60"
click button "Save & Close"
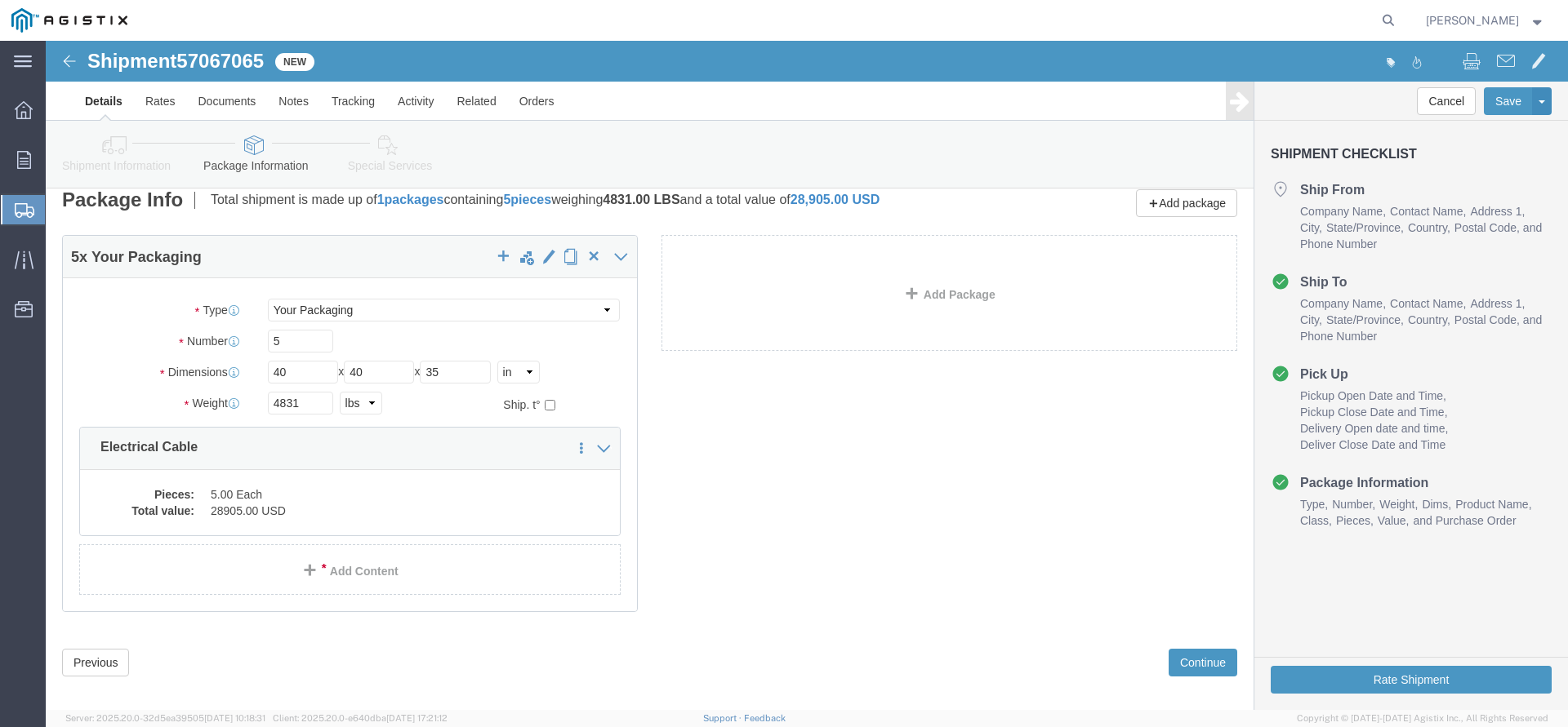
scroll to position [32, 0]
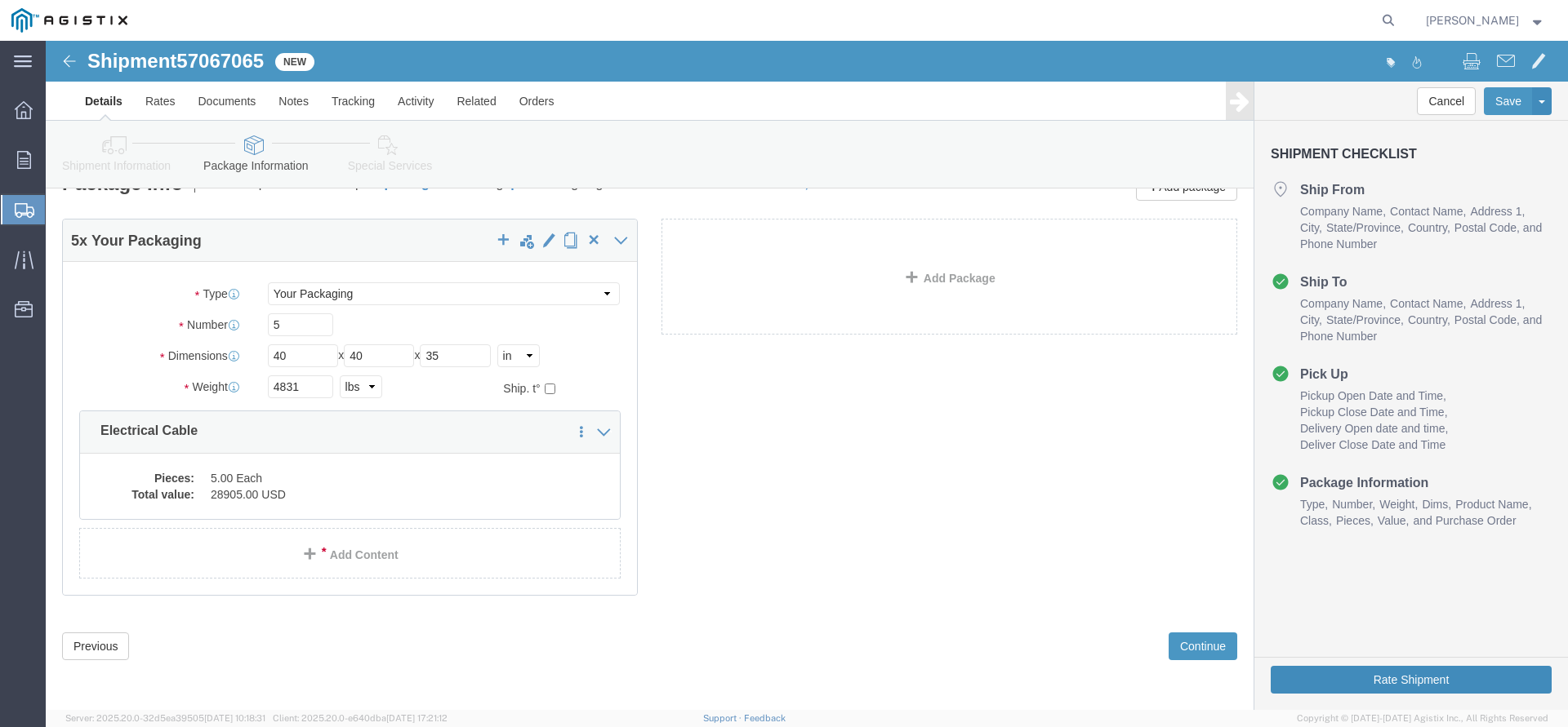
click button "Rate Shipment"
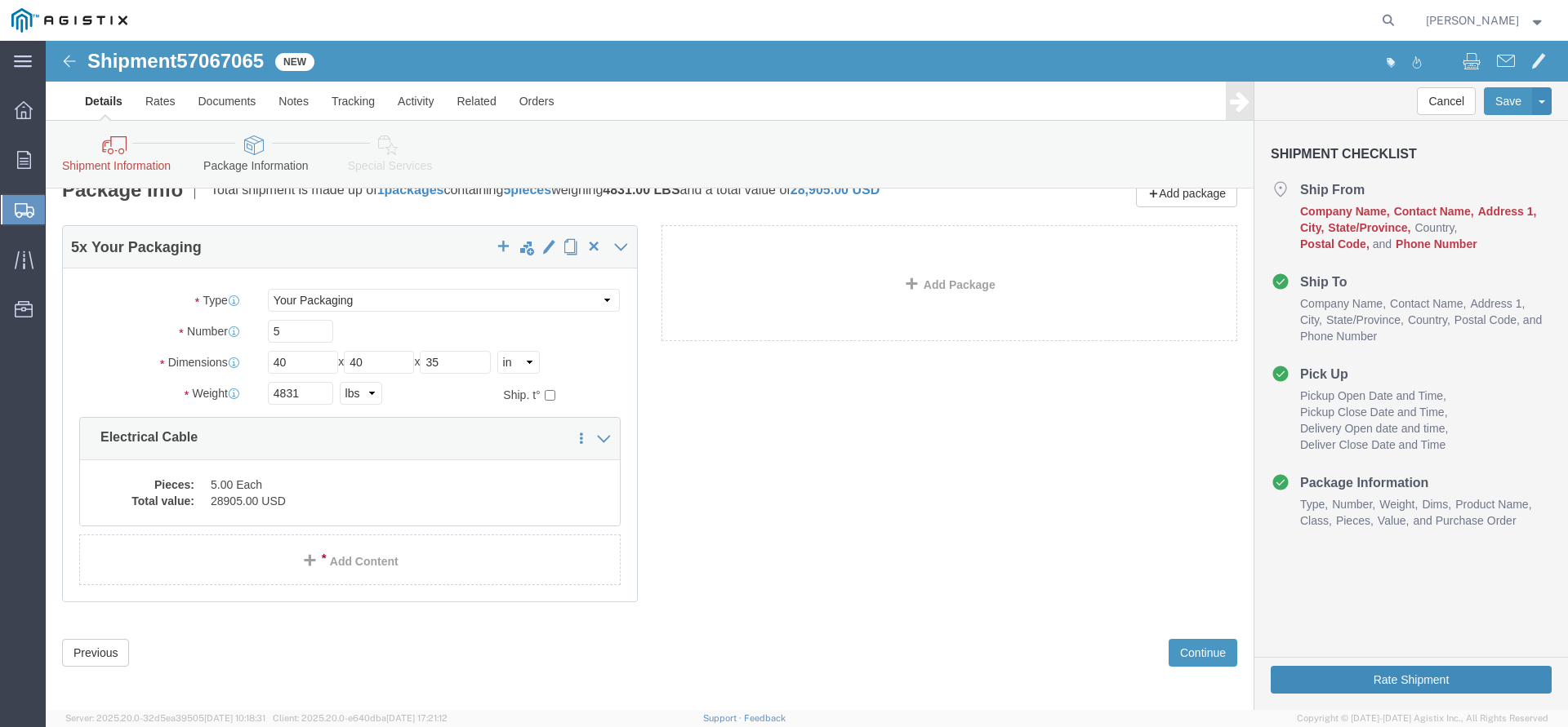
scroll to position [208, 0]
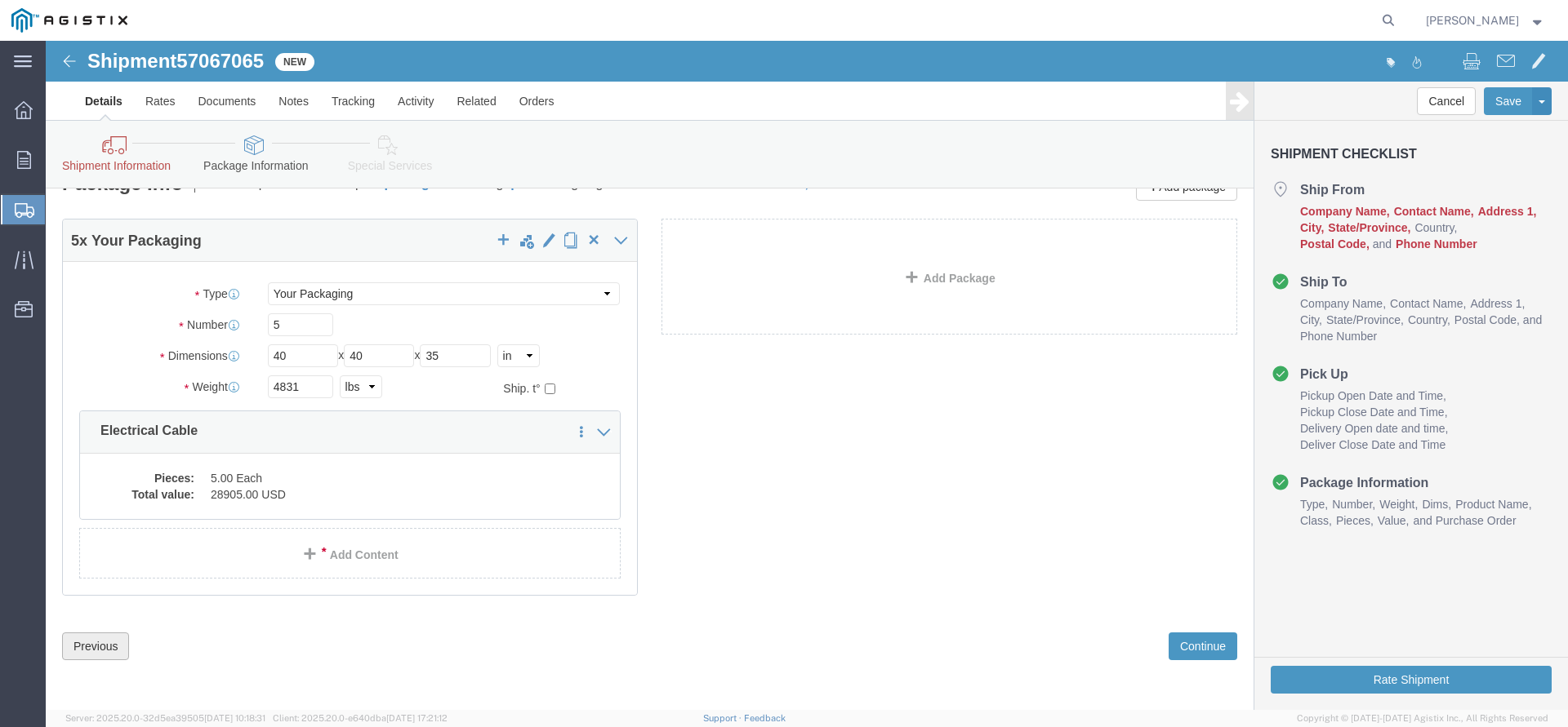
click button "Previous"
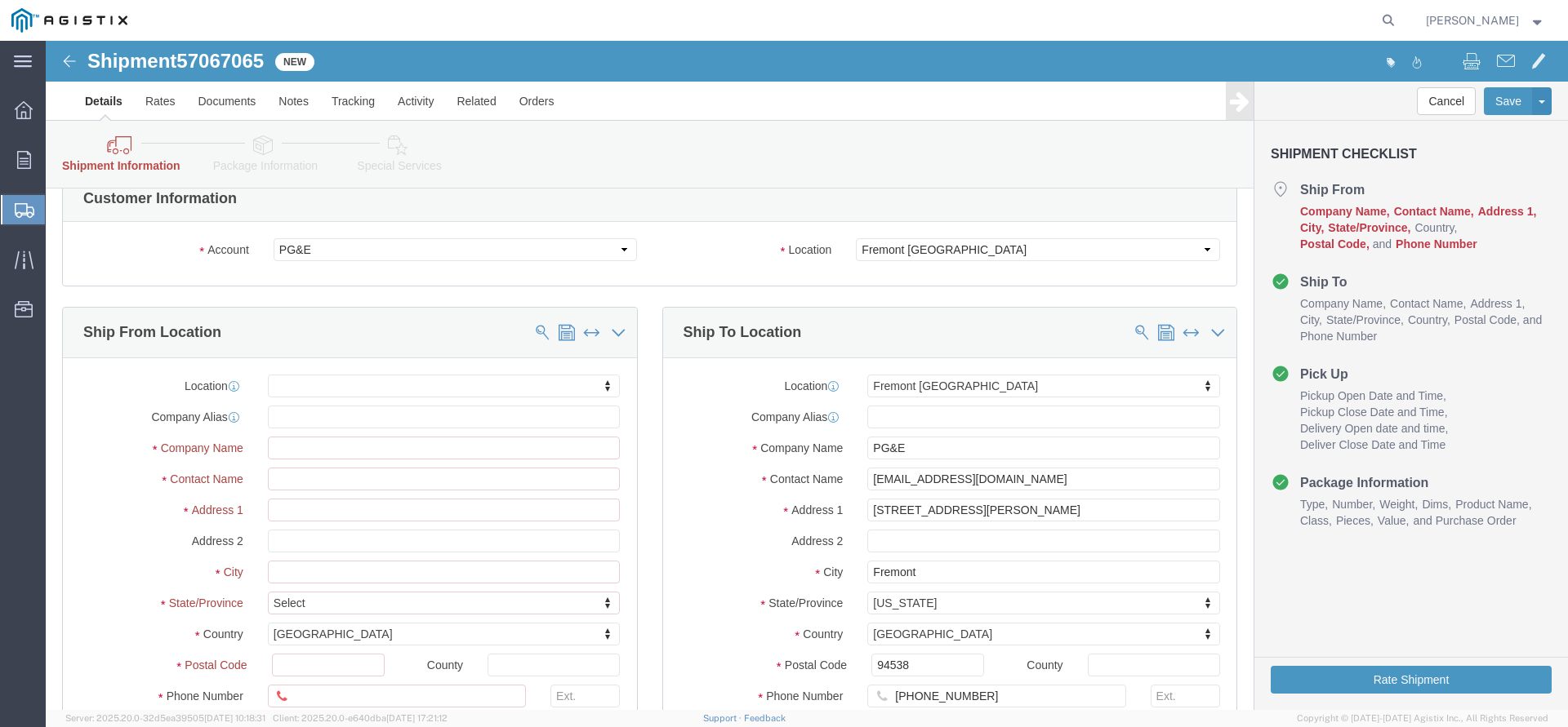
click body "Shipment 57067065 New Details Rates Documents Notes Tracking Activity Related O…"
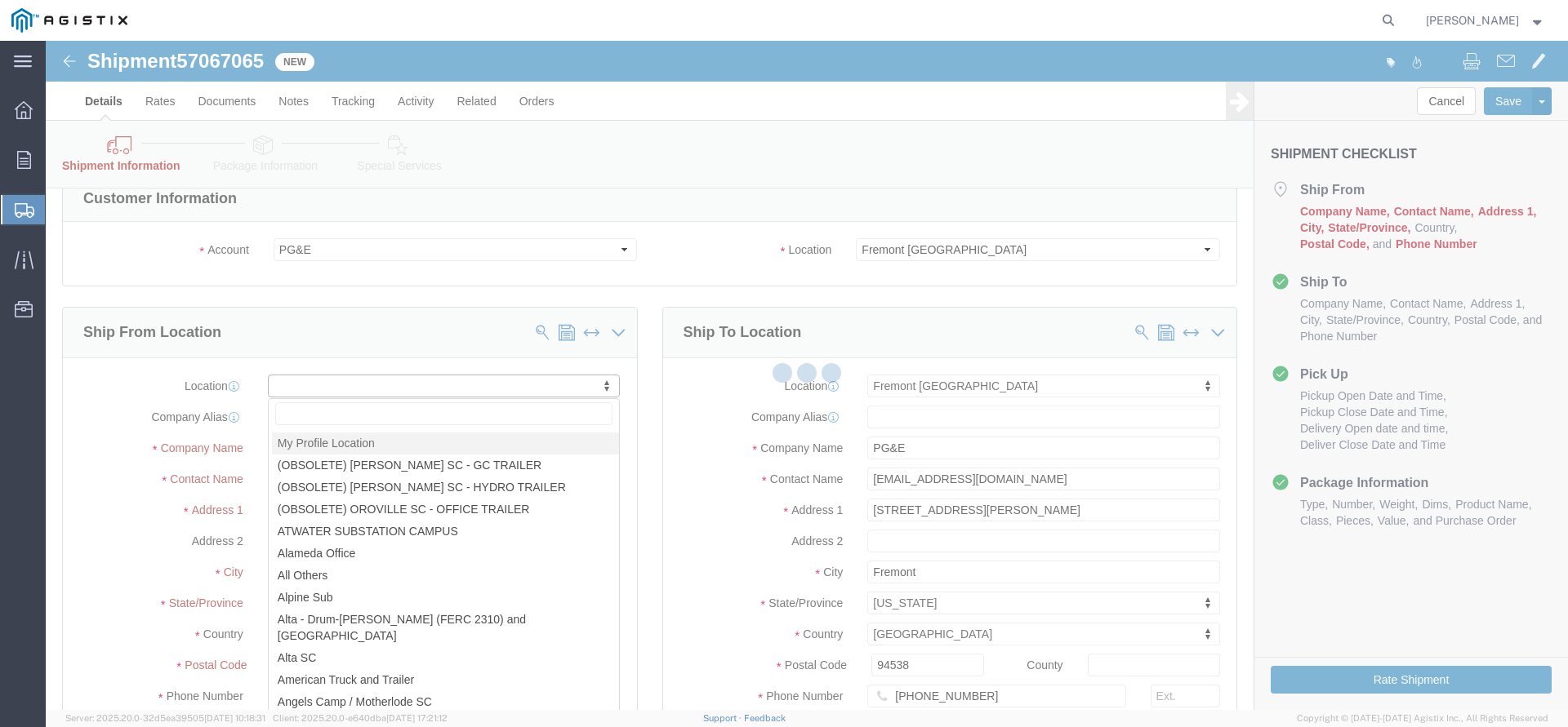
select select "MYPROFILE"
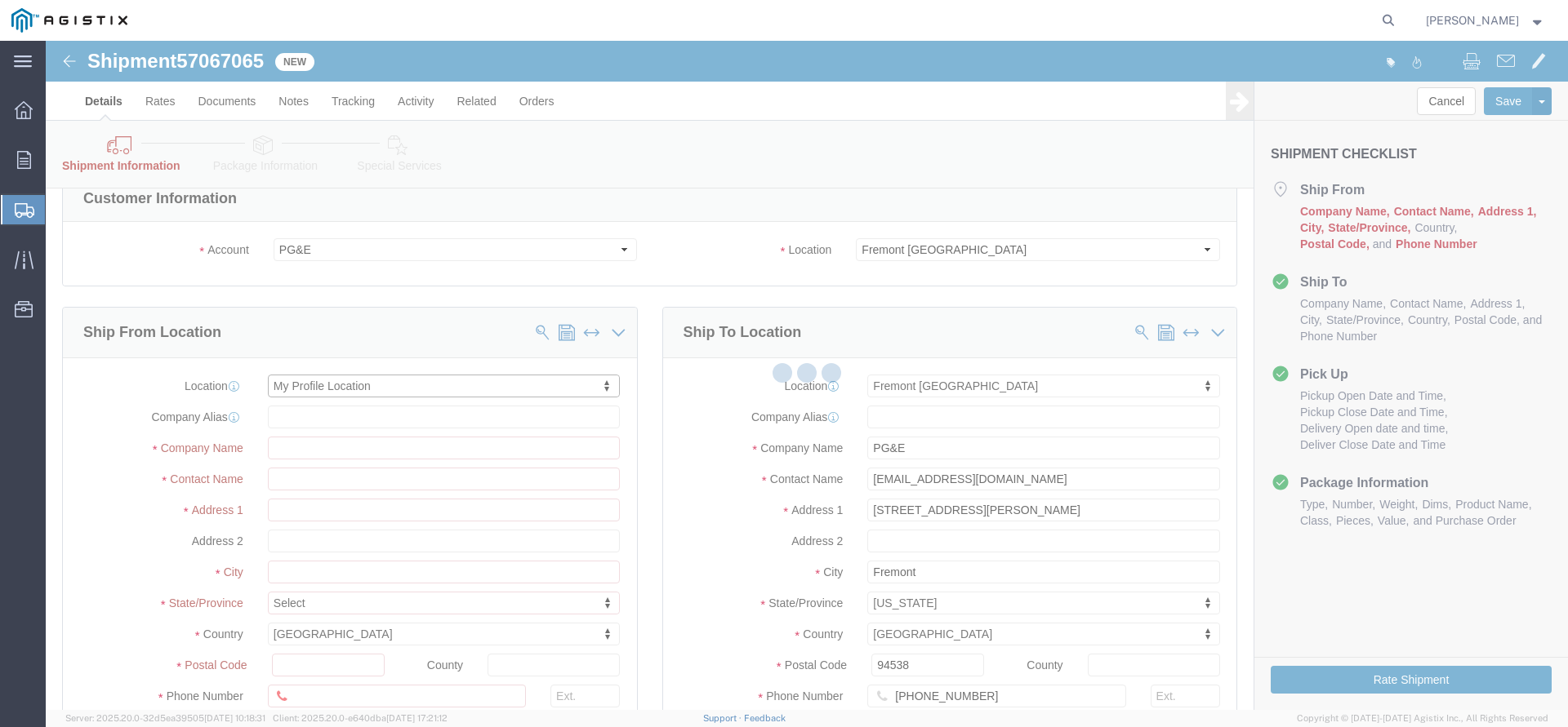
scroll to position [3, 0]
type input "[STREET_ADDRESS]"
type input "97140"
type input "[PHONE_NUMBER]"
type input "3513"
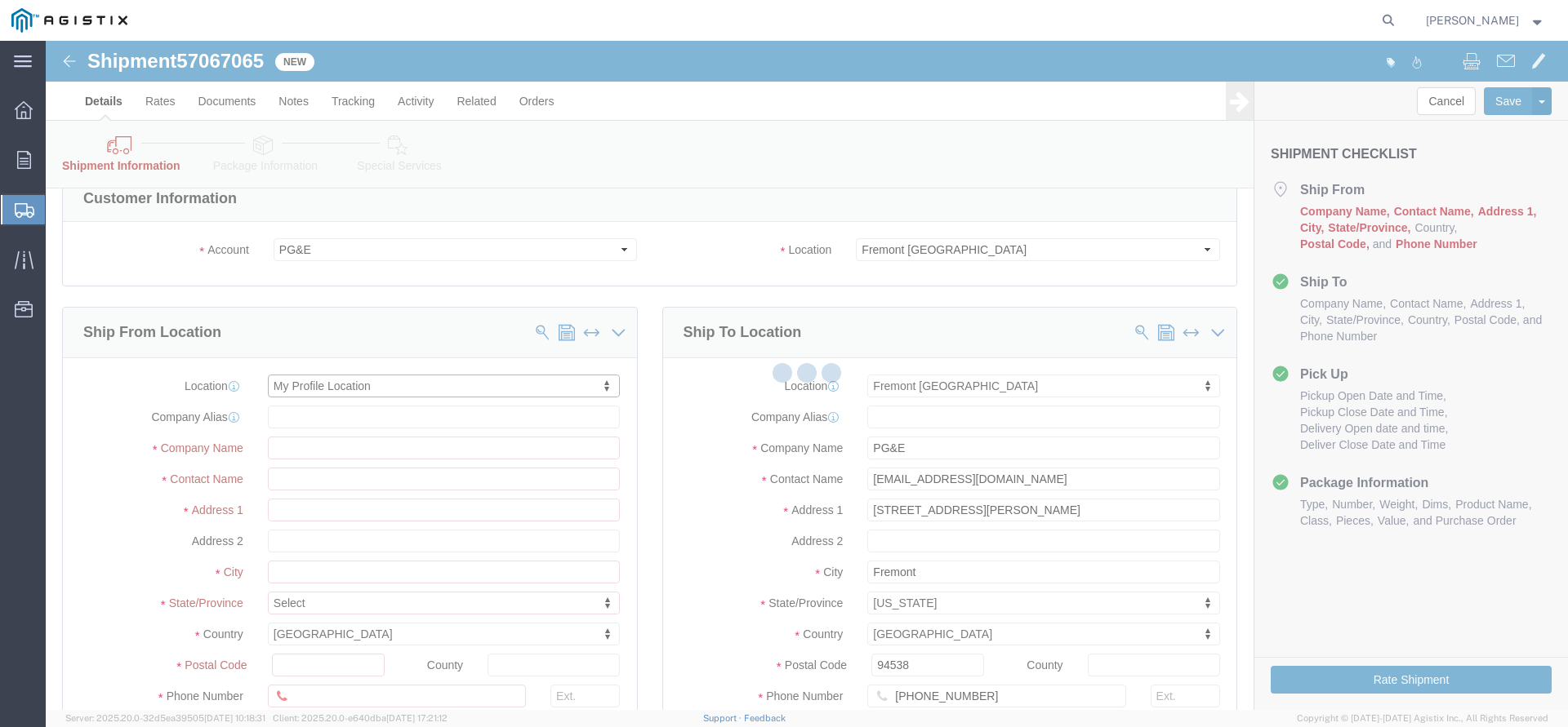
type input "[PERSON_NAME][EMAIL_ADDRESS][DOMAIN_NAME]"
checkbox input "true"
type input "The Okonite Co Inc"
type input "[PERSON_NAME]"
type input "Sherwood"
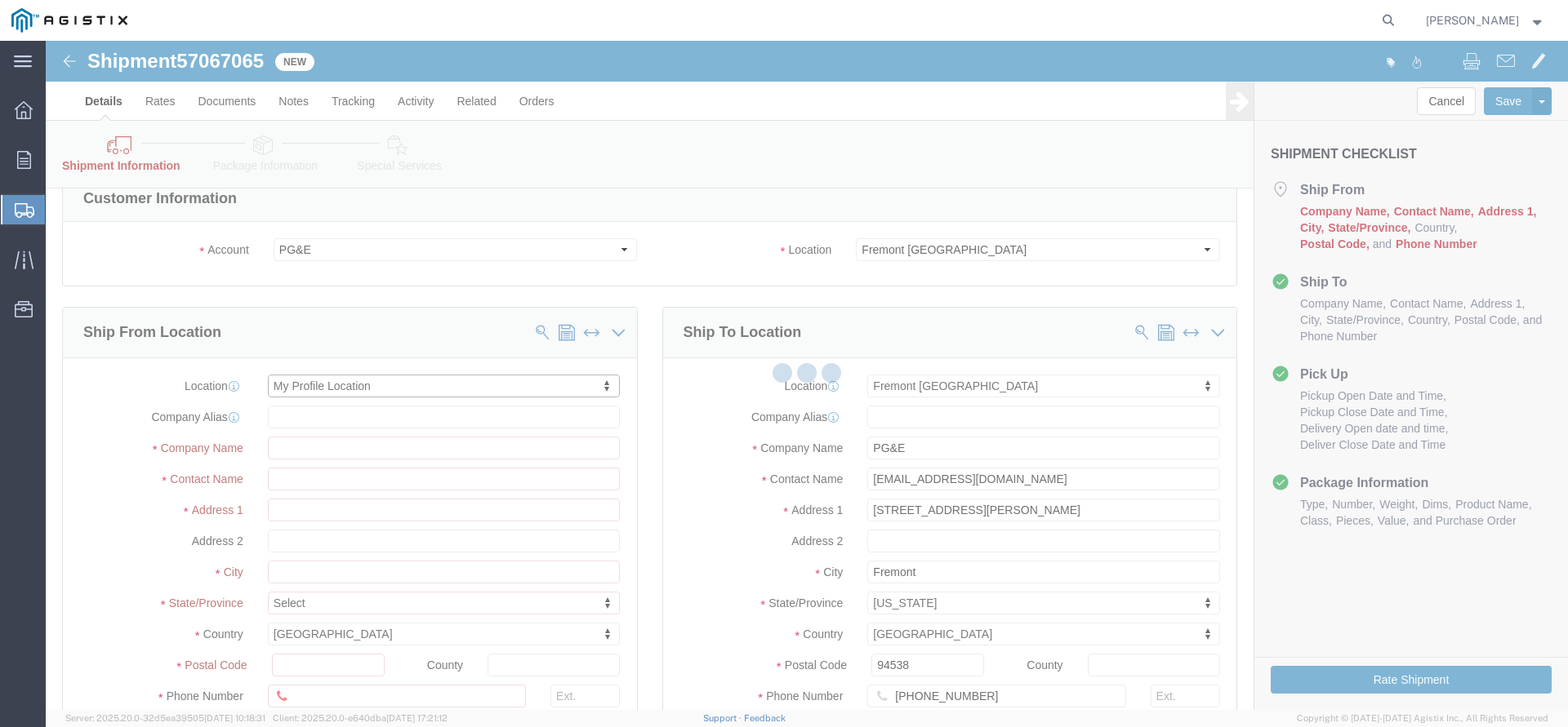
select select "OR"
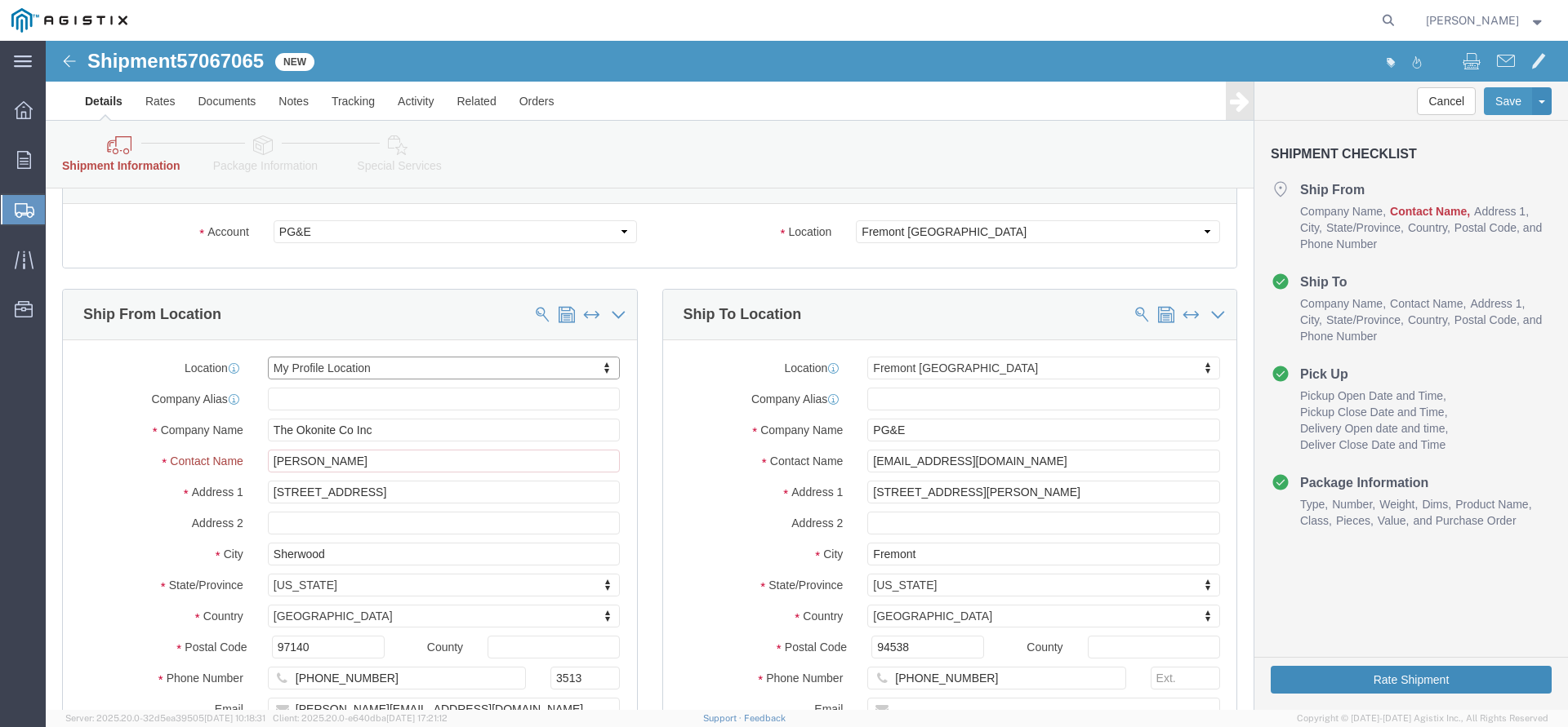
click button "Rate Shipment"
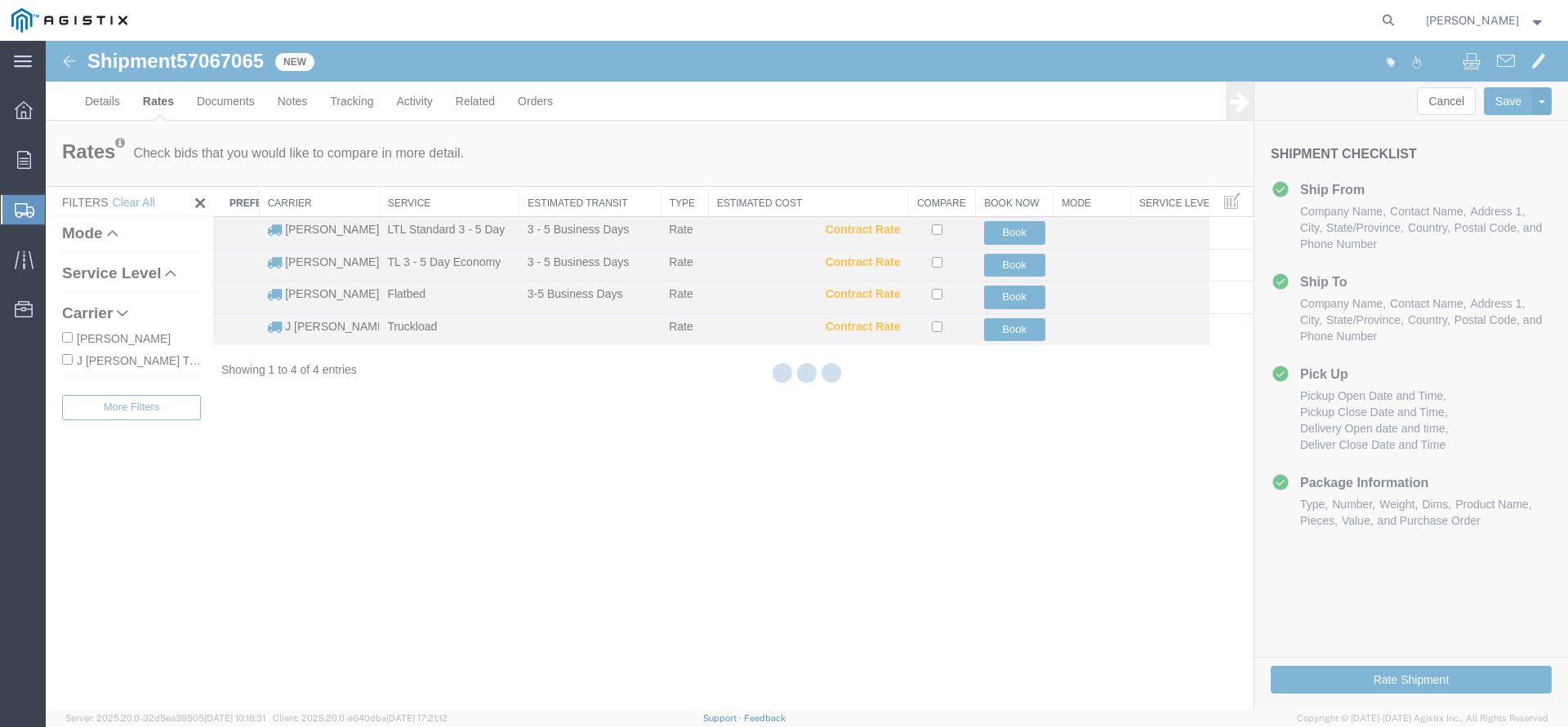
scroll to position [0, 0]
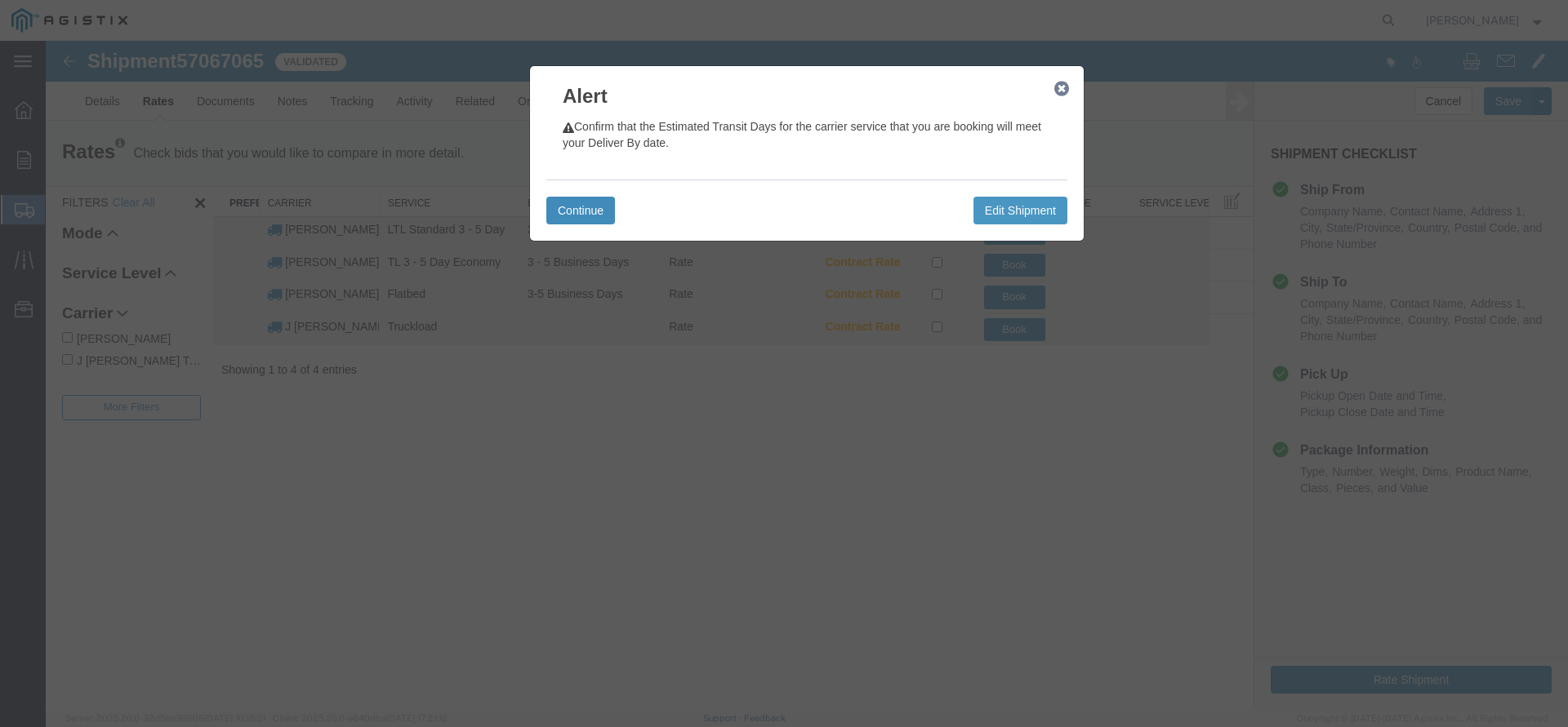
click at [584, 214] on button "Continue" at bounding box center [580, 210] width 69 height 27
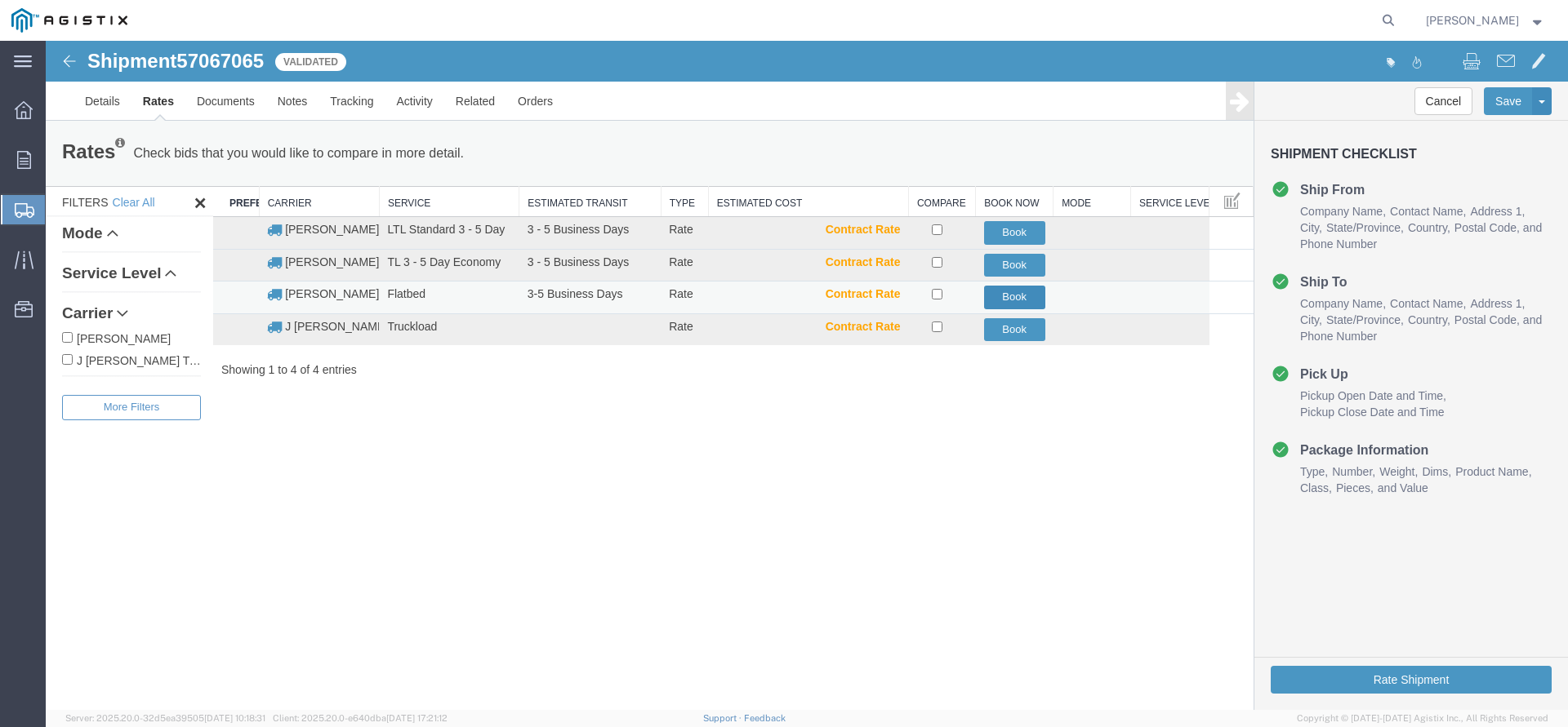
click at [1018, 293] on button "Book" at bounding box center [1015, 297] width 62 height 23
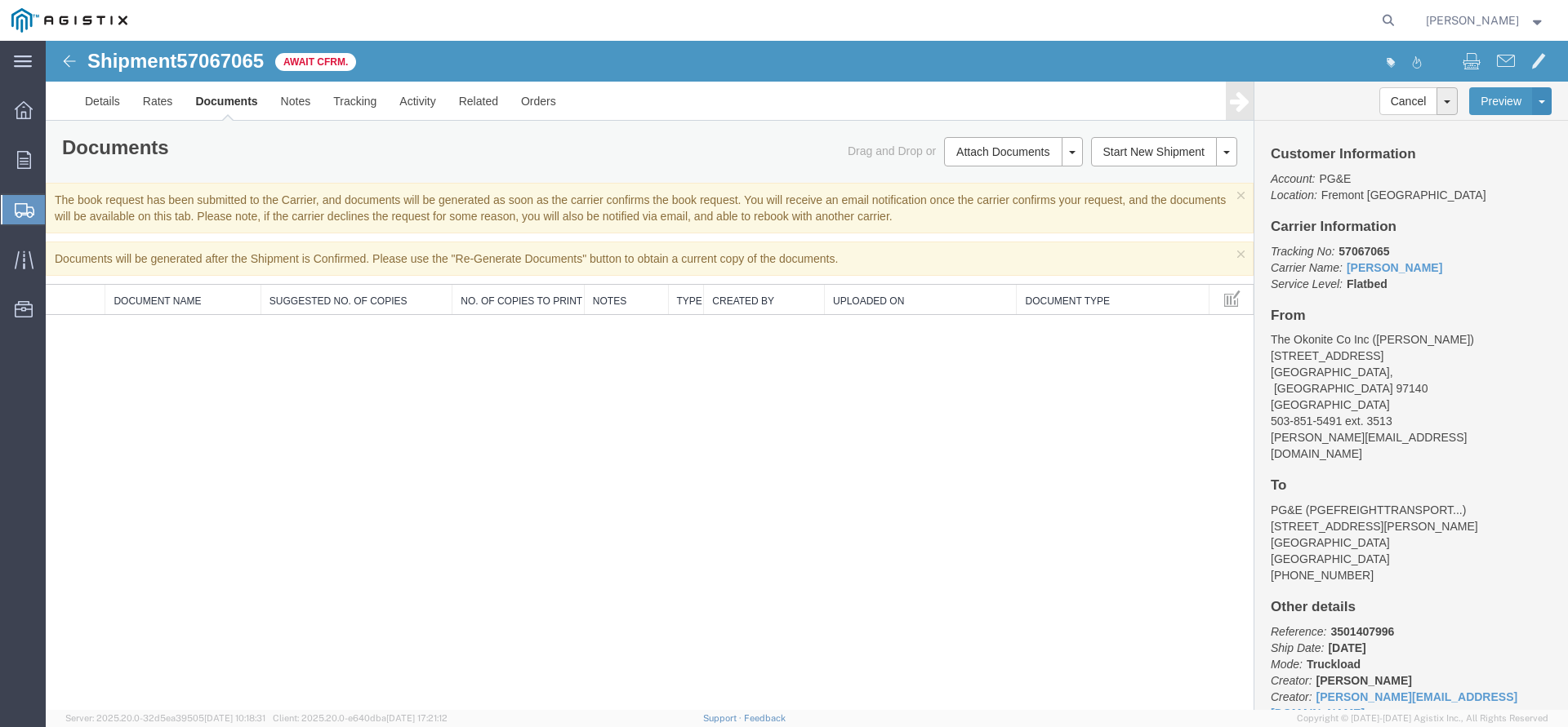
click at [822, 276] on div "Documents Ship Label Format: Plain Thermal Drag and Drop or Attach Documents Pr…" at bounding box center [649, 218] width 1208 height 194
